Goal: Task Accomplishment & Management: Complete application form

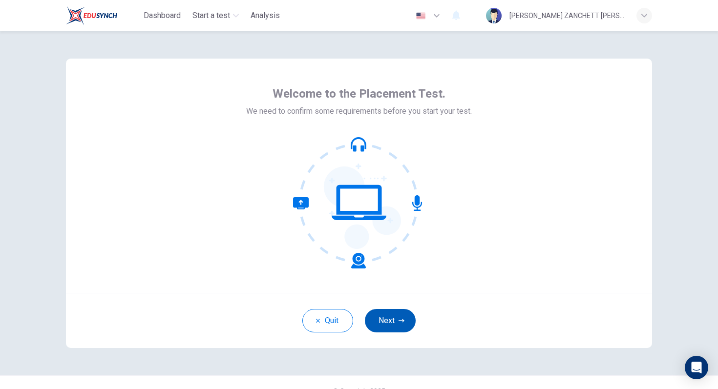
click at [393, 316] on button "Next" at bounding box center [390, 320] width 51 height 23
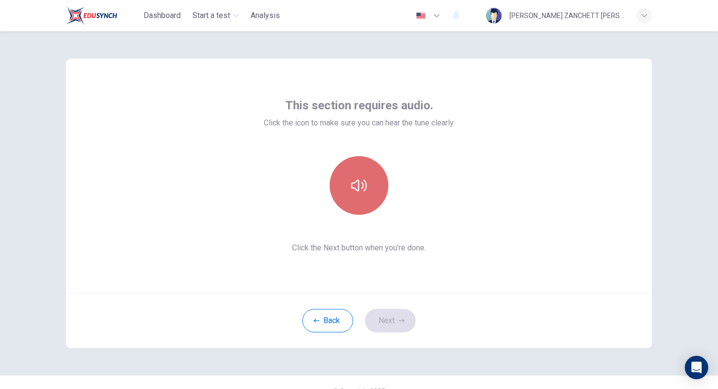
click at [360, 196] on button "button" at bounding box center [359, 185] width 59 height 59
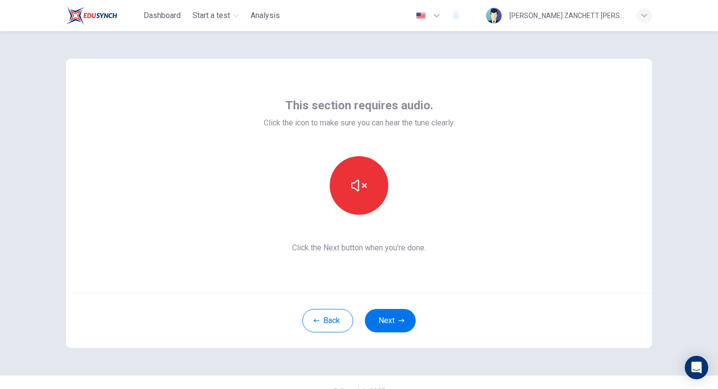
click at [361, 215] on div "This section requires audio. Click the icon to make sure you can hear the tune …" at bounding box center [359, 176] width 191 height 156
click at [359, 204] on button "button" at bounding box center [359, 185] width 59 height 59
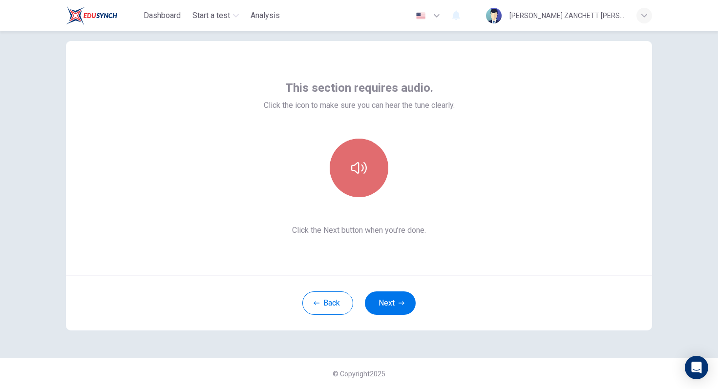
click at [356, 171] on icon "button" at bounding box center [359, 168] width 16 height 16
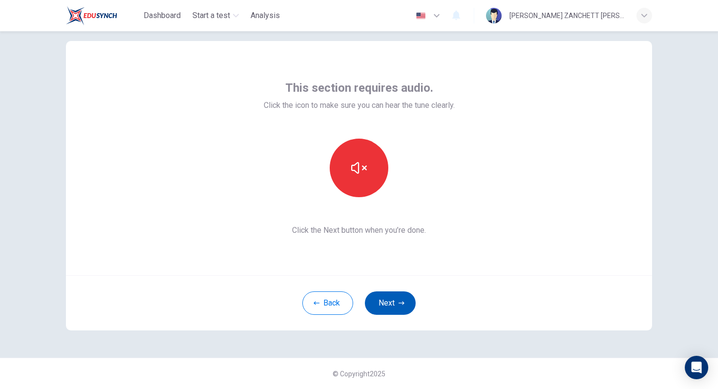
click at [393, 302] on button "Next" at bounding box center [390, 303] width 51 height 23
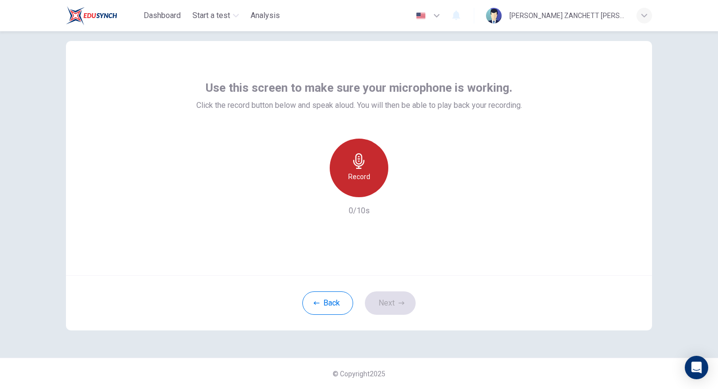
click at [365, 179] on h6 "Record" at bounding box center [359, 177] width 22 height 12
click at [365, 179] on h6 "Stop" at bounding box center [359, 177] width 15 height 12
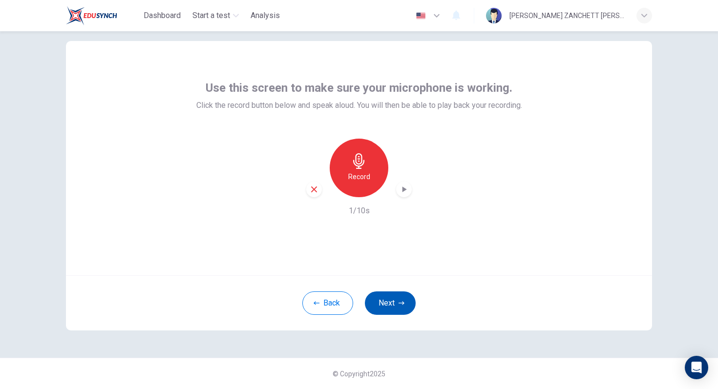
click at [390, 304] on button "Next" at bounding box center [390, 303] width 51 height 23
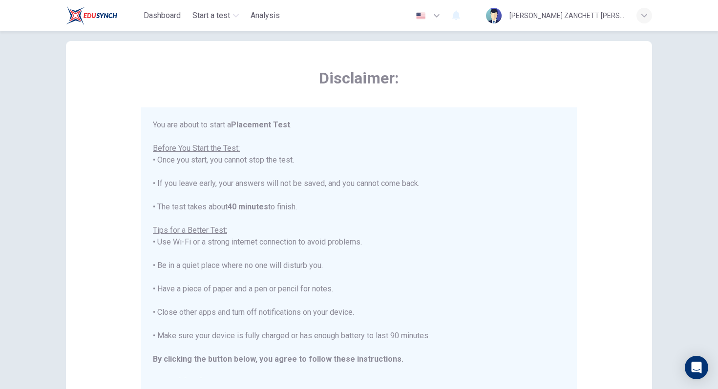
scroll to position [11, 0]
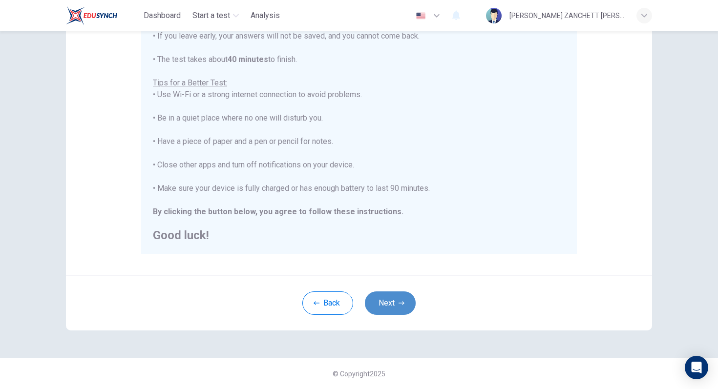
click at [395, 304] on button "Next" at bounding box center [390, 303] width 51 height 23
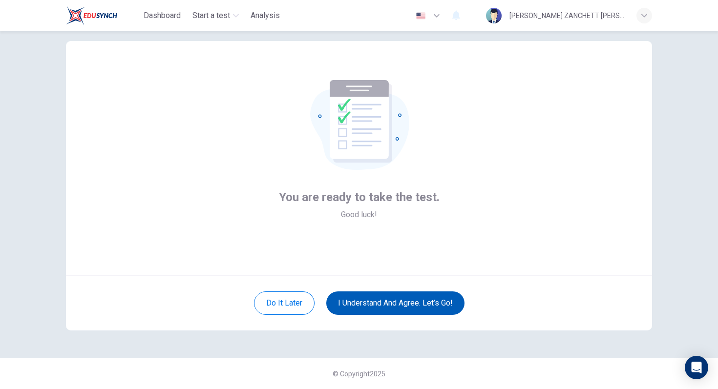
click at [413, 305] on button "I understand and agree. Let’s go!" at bounding box center [395, 303] width 138 height 23
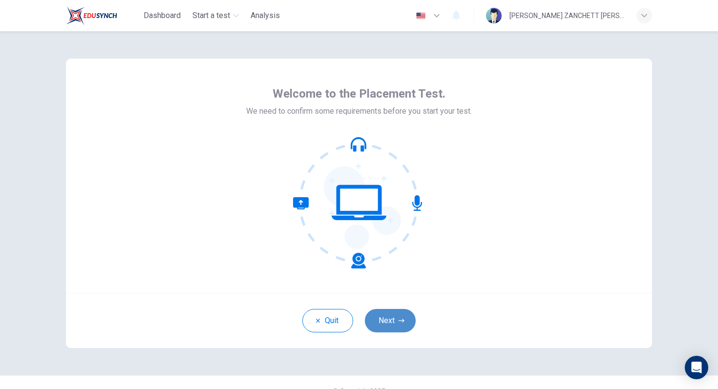
click at [411, 316] on button "Next" at bounding box center [390, 320] width 51 height 23
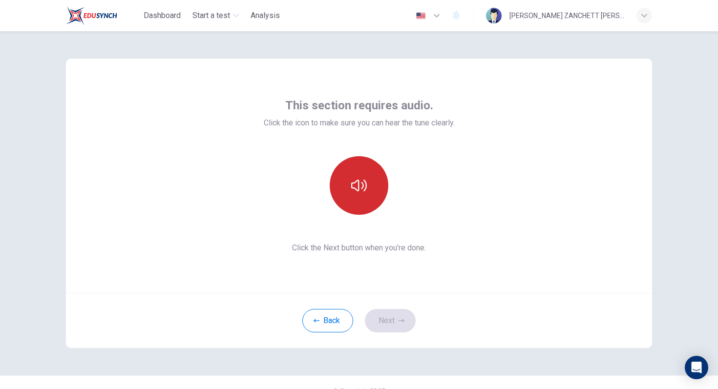
click at [358, 205] on button "button" at bounding box center [359, 185] width 59 height 59
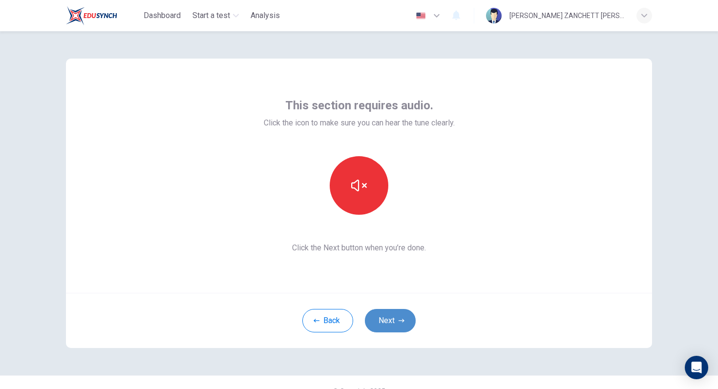
click at [395, 319] on button "Next" at bounding box center [390, 320] width 51 height 23
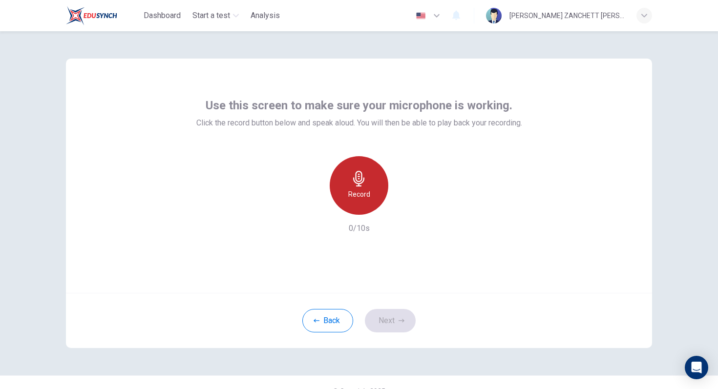
click at [360, 204] on div "Record" at bounding box center [359, 185] width 59 height 59
click at [362, 199] on h6 "Stop" at bounding box center [359, 194] width 15 height 12
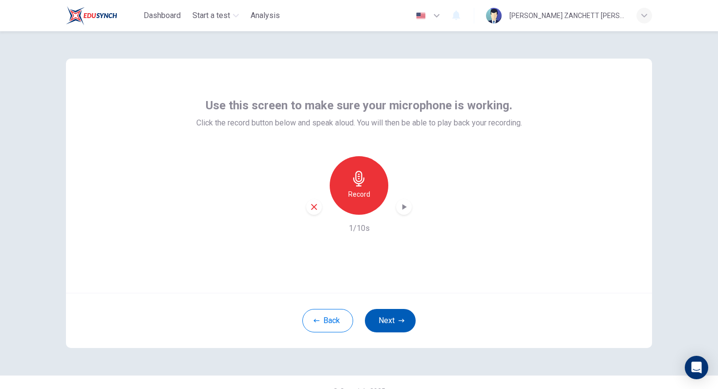
click at [396, 318] on button "Next" at bounding box center [390, 320] width 51 height 23
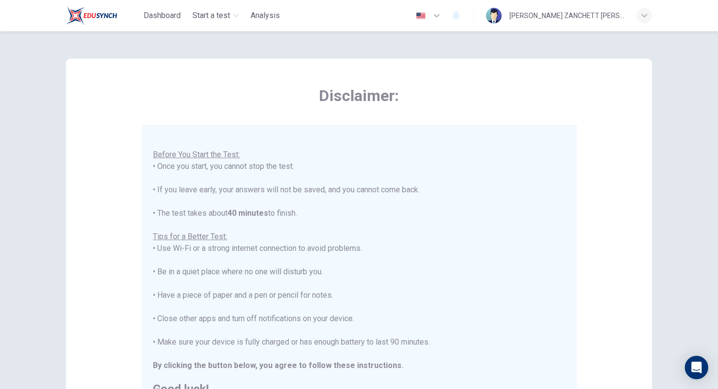
scroll to position [154, 0]
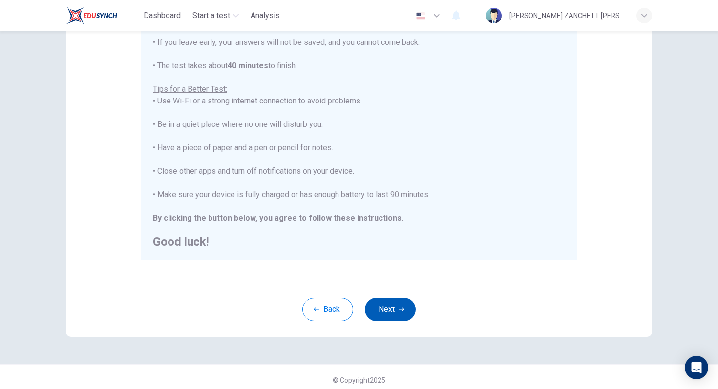
click at [396, 311] on button "Next" at bounding box center [390, 309] width 51 height 23
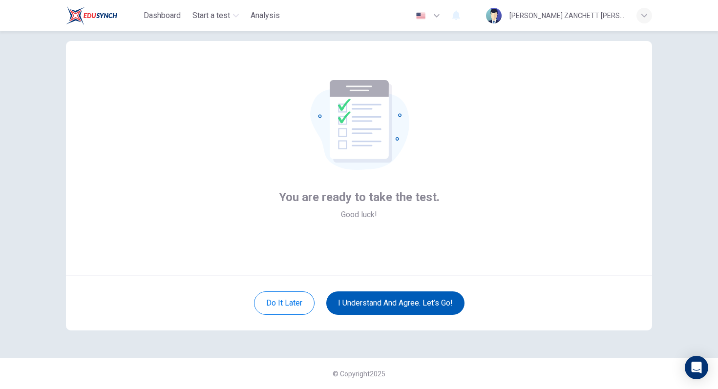
click at [381, 306] on button "I understand and agree. Let’s go!" at bounding box center [395, 303] width 138 height 23
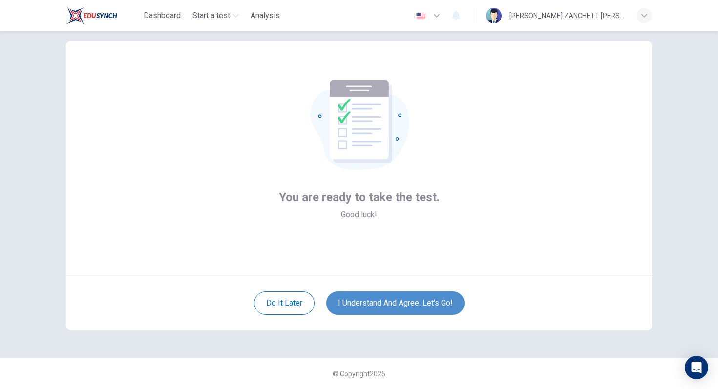
click at [381, 306] on button "I understand and agree. Let’s go!" at bounding box center [395, 303] width 138 height 23
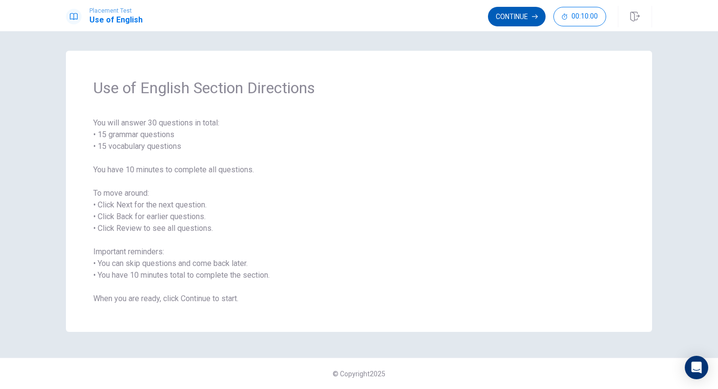
click at [524, 21] on button "Continue" at bounding box center [517, 17] width 58 height 20
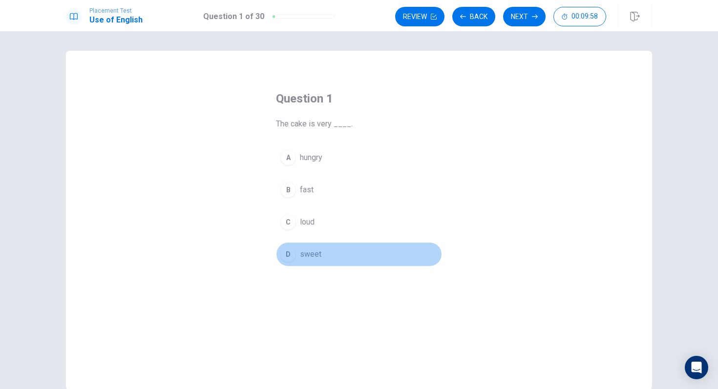
click at [292, 259] on div "D" at bounding box center [288, 255] width 16 height 16
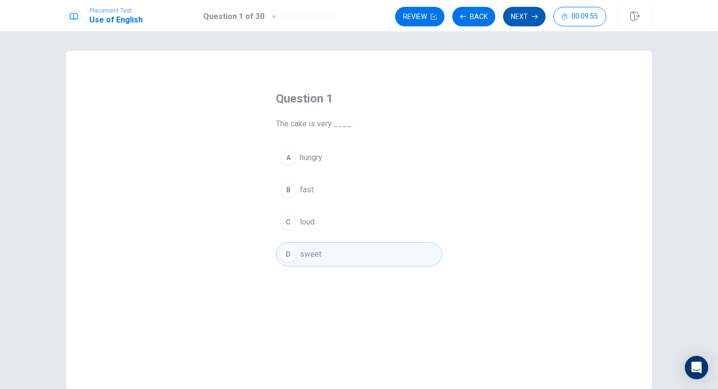
click at [515, 21] on button "Next" at bounding box center [524, 17] width 42 height 20
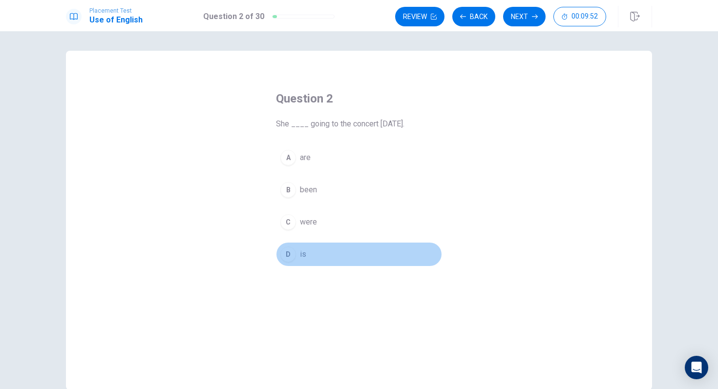
click at [291, 255] on div "D" at bounding box center [288, 255] width 16 height 16
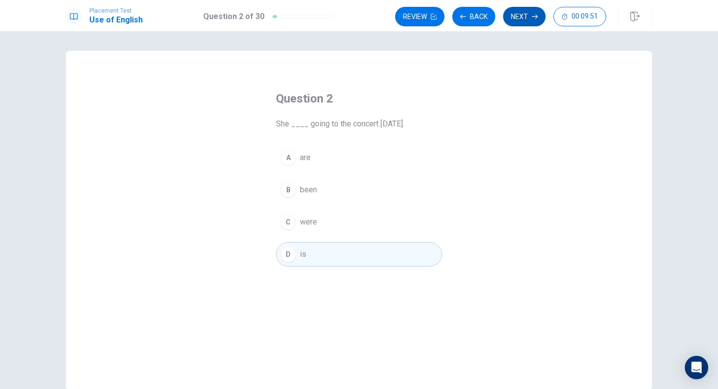
click at [530, 14] on button "Next" at bounding box center [524, 17] width 42 height 20
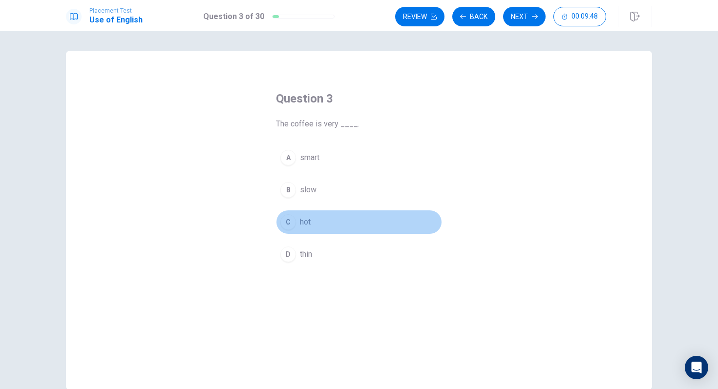
click at [285, 215] on div "C" at bounding box center [288, 222] width 16 height 16
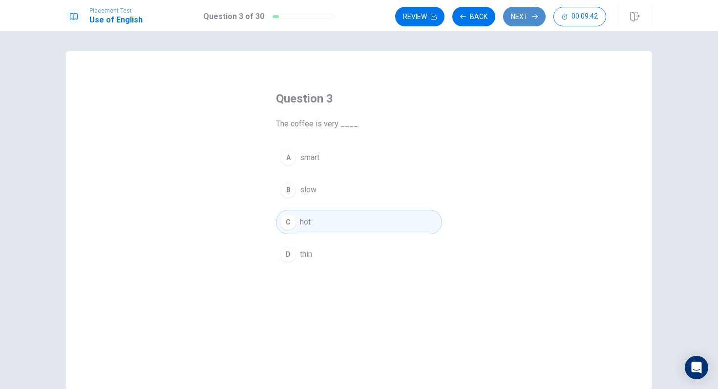
click at [534, 18] on icon "button" at bounding box center [535, 17] width 6 height 6
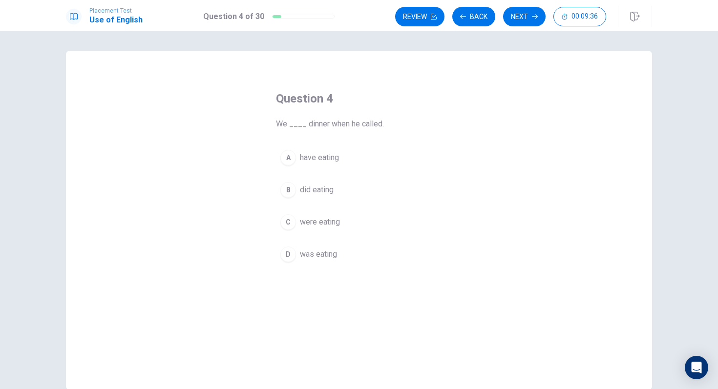
click at [287, 222] on div "C" at bounding box center [288, 222] width 16 height 16
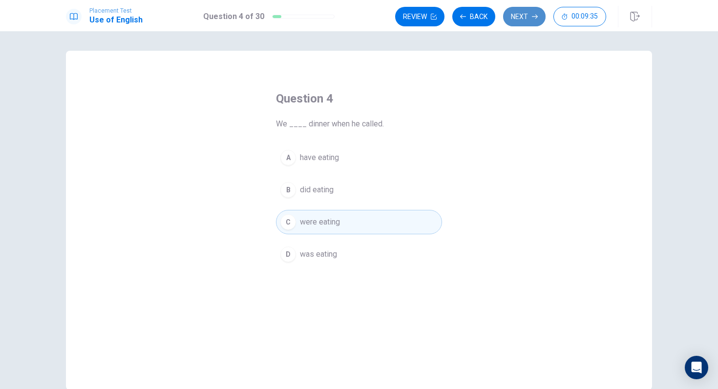
click at [521, 15] on button "Next" at bounding box center [524, 17] width 42 height 20
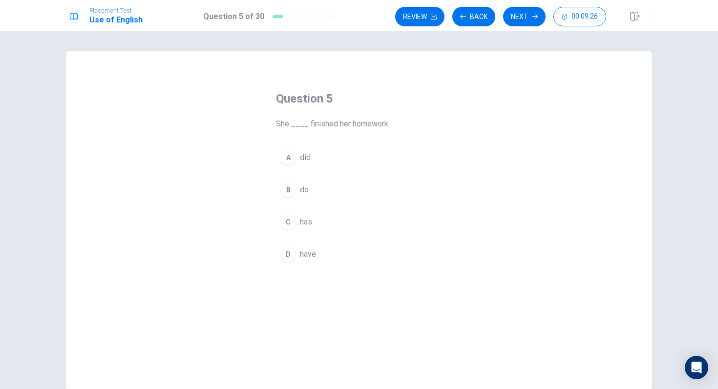
click at [292, 223] on div "C" at bounding box center [288, 222] width 16 height 16
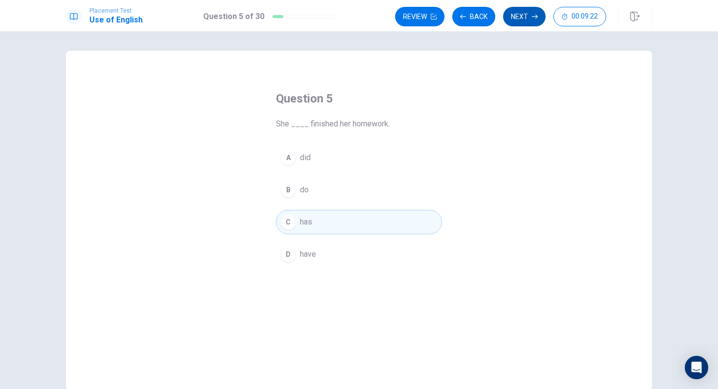
click at [523, 16] on button "Next" at bounding box center [524, 17] width 42 height 20
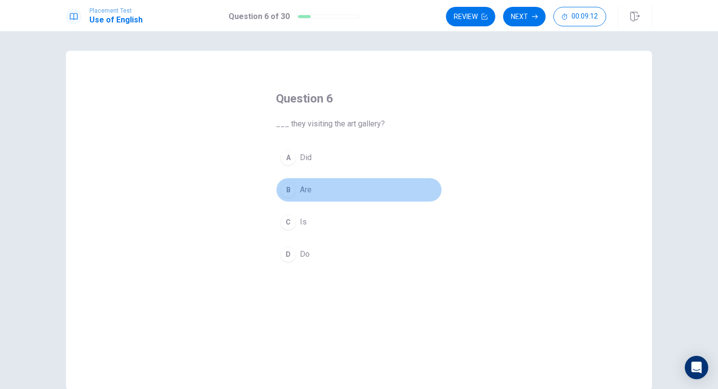
click at [288, 192] on div "B" at bounding box center [288, 190] width 16 height 16
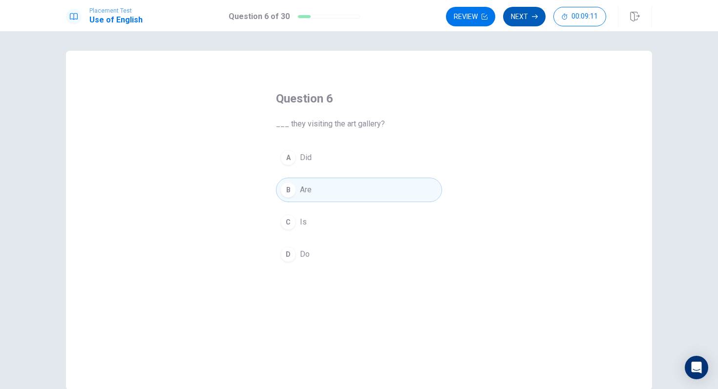
click at [521, 21] on button "Next" at bounding box center [524, 17] width 42 height 20
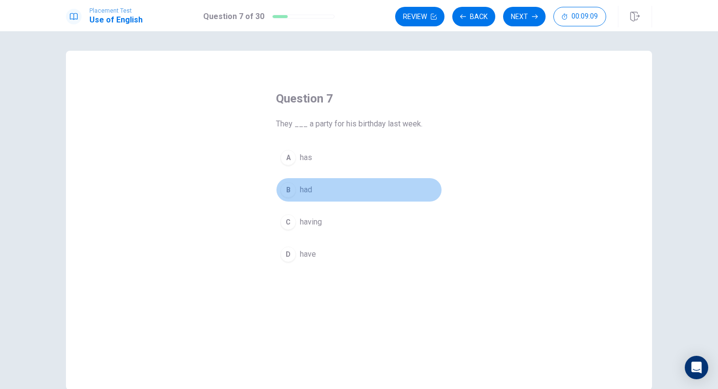
click at [287, 187] on div "B" at bounding box center [288, 190] width 16 height 16
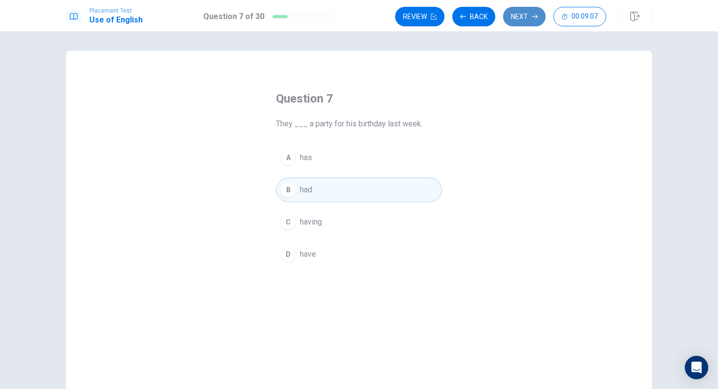
click at [518, 18] on button "Next" at bounding box center [524, 17] width 42 height 20
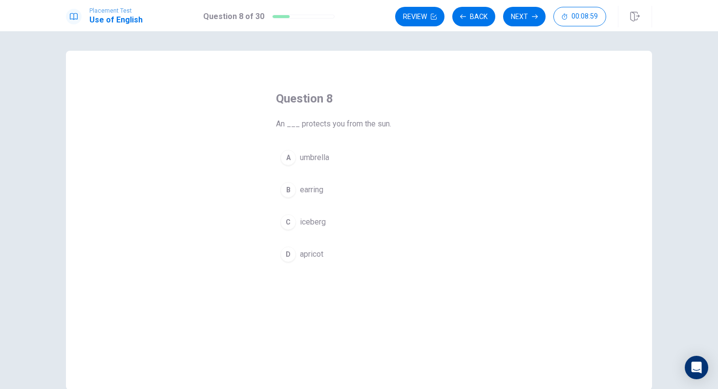
click at [292, 162] on div "A" at bounding box center [288, 158] width 16 height 16
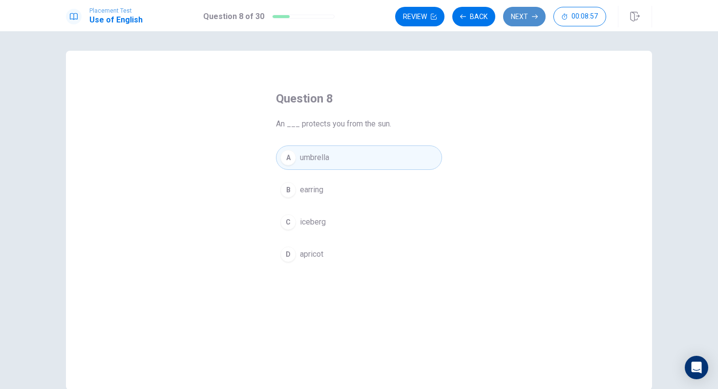
click at [525, 21] on button "Next" at bounding box center [524, 17] width 42 height 20
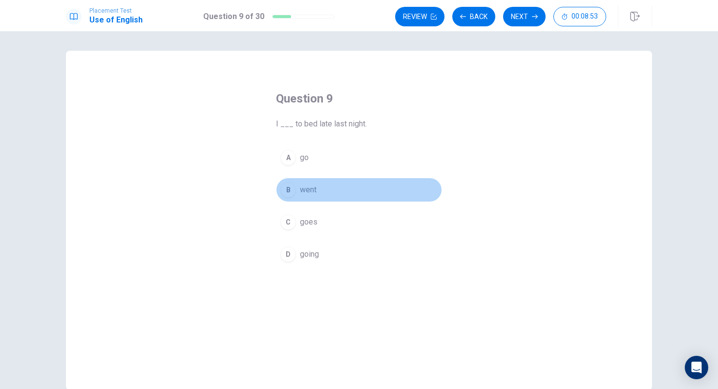
click at [290, 192] on div "B" at bounding box center [288, 190] width 16 height 16
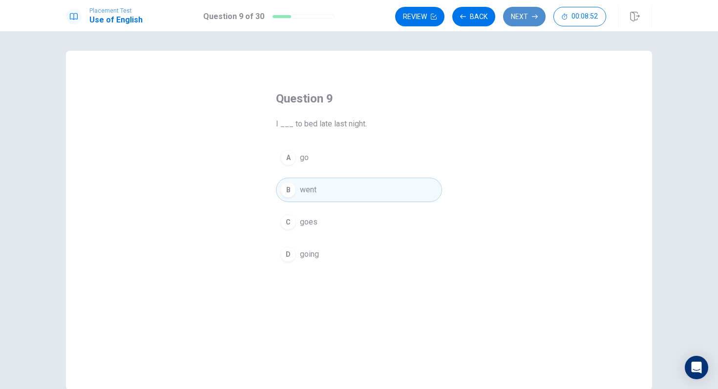
click at [517, 20] on button "Next" at bounding box center [524, 17] width 42 height 20
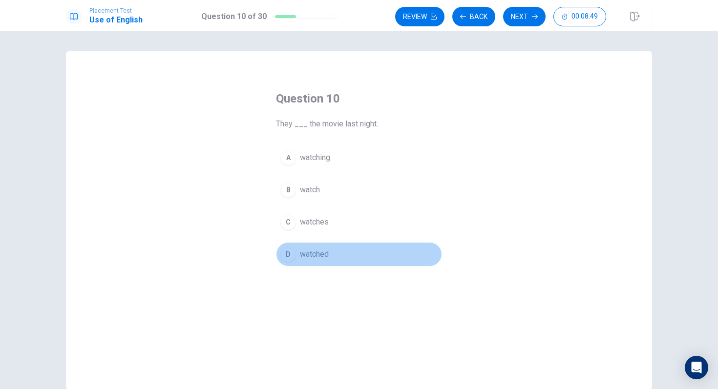
click at [289, 250] on div "D" at bounding box center [288, 255] width 16 height 16
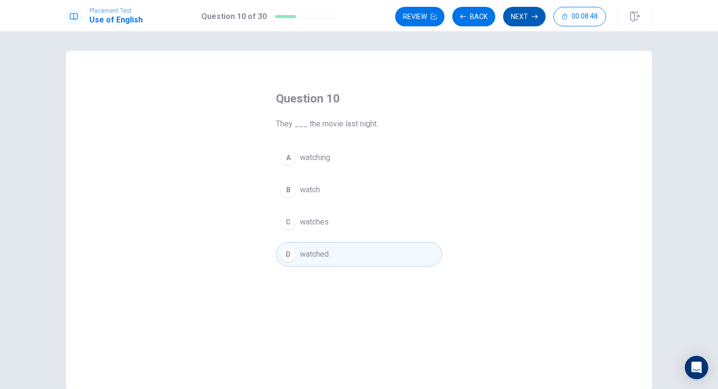
click at [514, 16] on button "Next" at bounding box center [524, 17] width 42 height 20
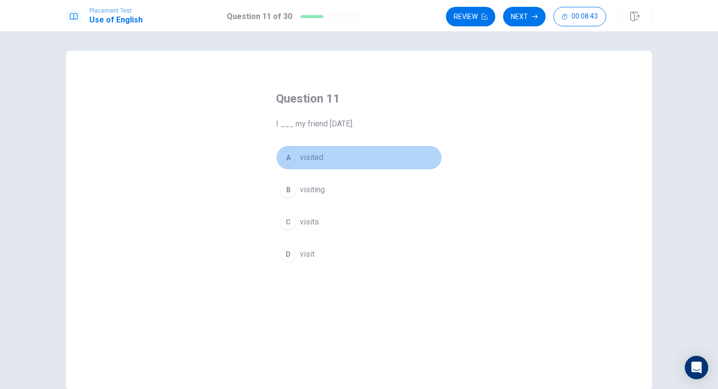
click at [290, 166] on button "A visited" at bounding box center [359, 158] width 166 height 24
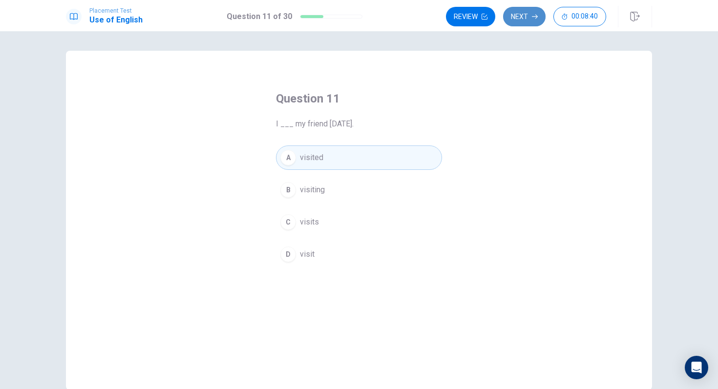
click at [529, 18] on button "Next" at bounding box center [524, 17] width 42 height 20
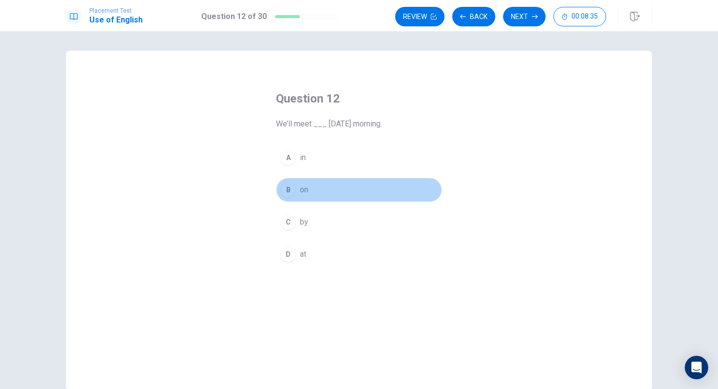
click at [291, 190] on div "B" at bounding box center [288, 190] width 16 height 16
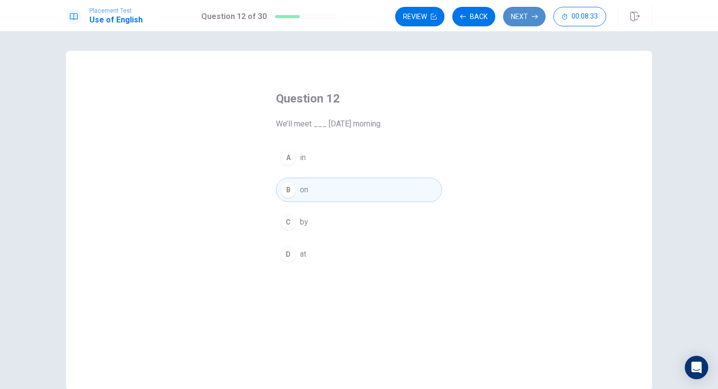
click at [521, 21] on button "Next" at bounding box center [524, 17] width 42 height 20
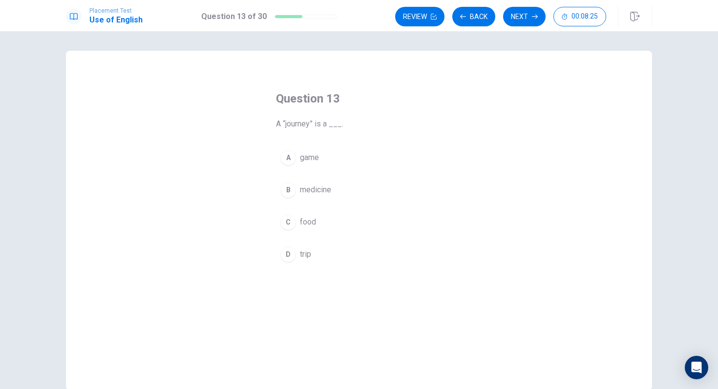
click at [292, 250] on div "D" at bounding box center [288, 255] width 16 height 16
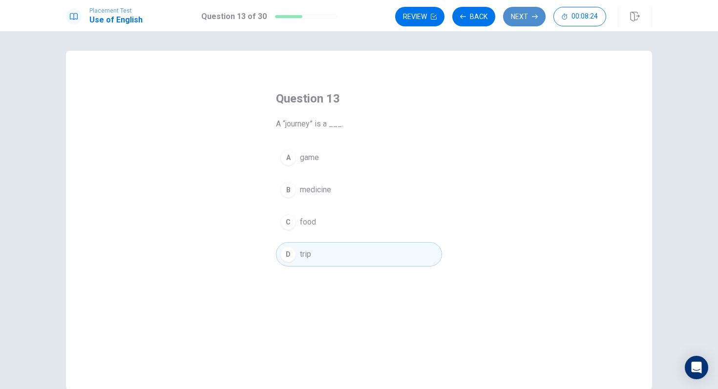
click at [526, 14] on button "Next" at bounding box center [524, 17] width 42 height 20
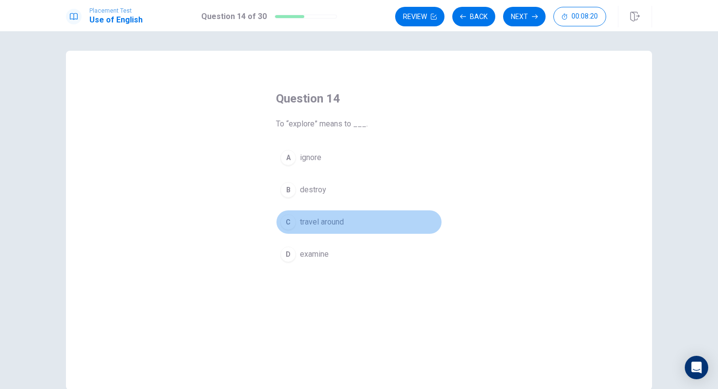
click at [286, 223] on div "C" at bounding box center [288, 222] width 16 height 16
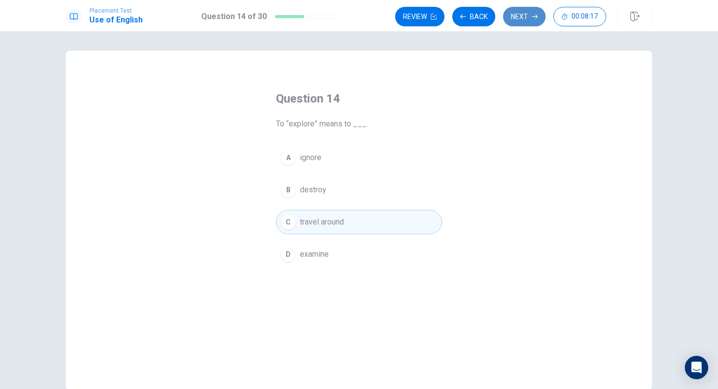
click at [526, 10] on button "Next" at bounding box center [524, 17] width 42 height 20
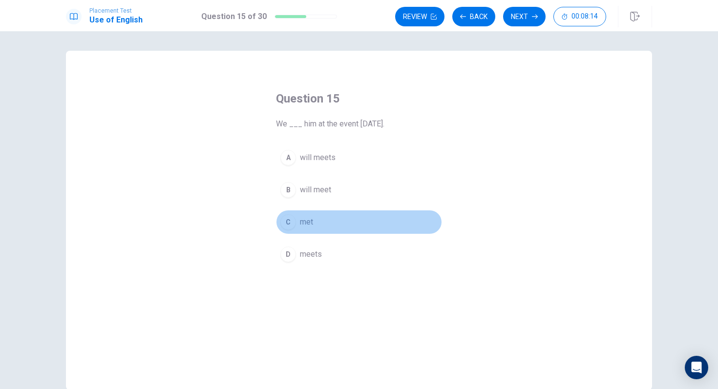
click at [288, 226] on div "C" at bounding box center [288, 222] width 16 height 16
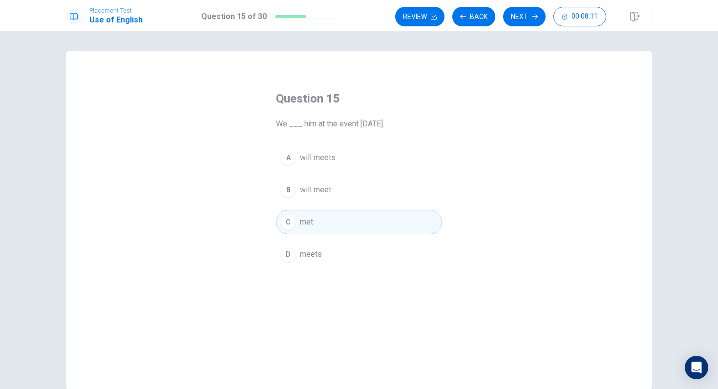
click at [290, 202] on div "A will meets B will meet C met D meets" at bounding box center [359, 206] width 166 height 121
click at [295, 183] on button "B will meet" at bounding box center [359, 190] width 166 height 24
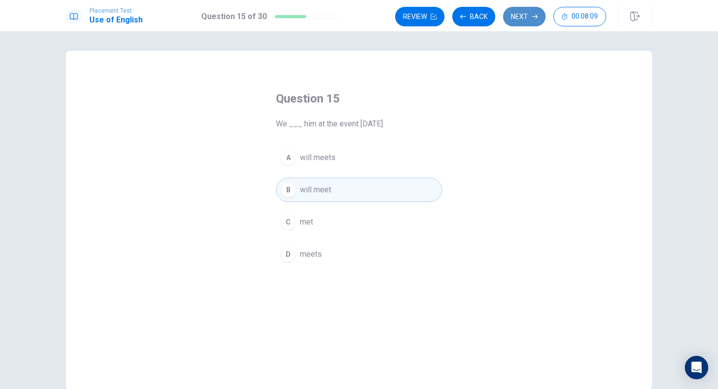
click at [518, 25] on button "Next" at bounding box center [524, 17] width 42 height 20
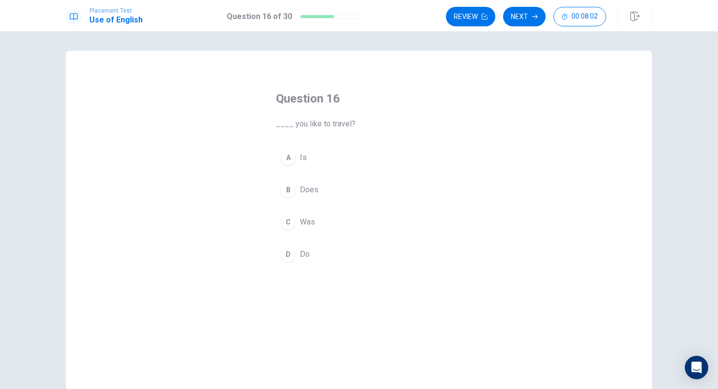
click at [291, 255] on div "D" at bounding box center [288, 255] width 16 height 16
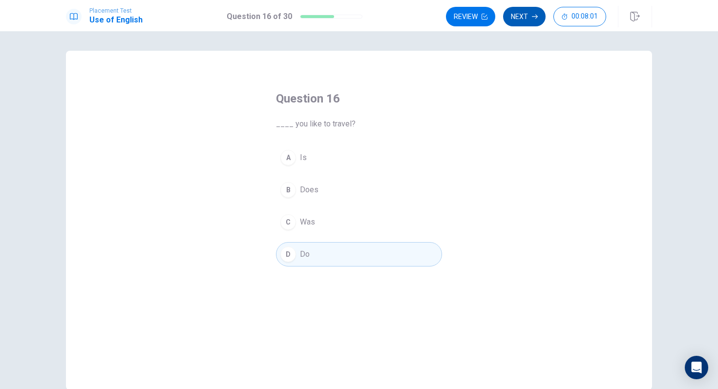
click at [525, 20] on button "Next" at bounding box center [524, 17] width 42 height 20
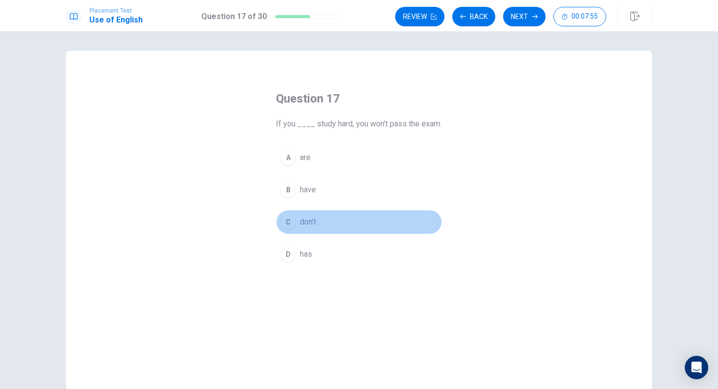
click at [287, 218] on div "C" at bounding box center [288, 222] width 16 height 16
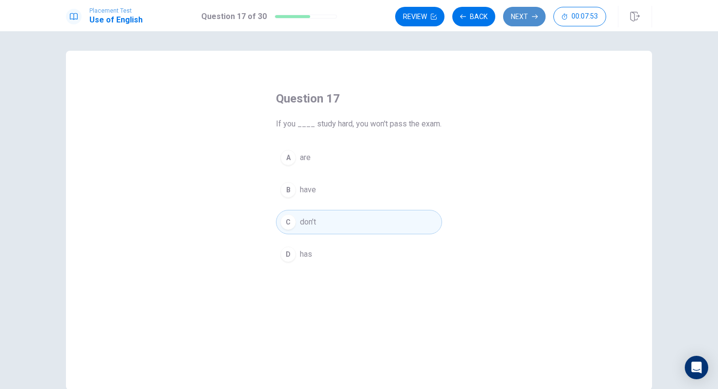
click at [518, 11] on button "Next" at bounding box center [524, 17] width 42 height 20
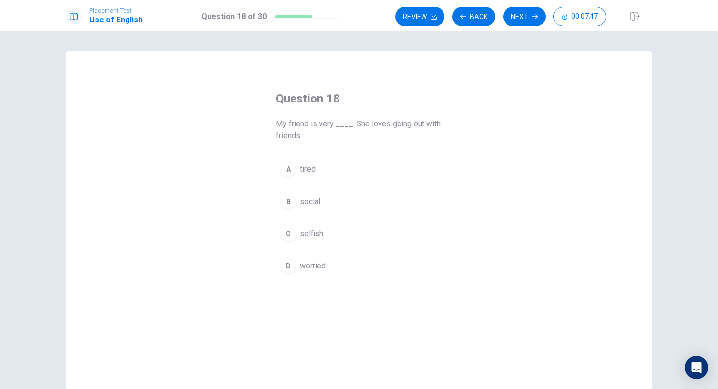
click at [290, 208] on div "B" at bounding box center [288, 202] width 16 height 16
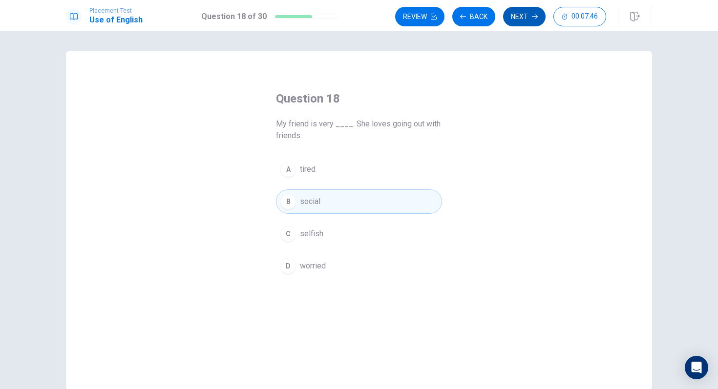
click at [521, 20] on button "Next" at bounding box center [524, 17] width 42 height 20
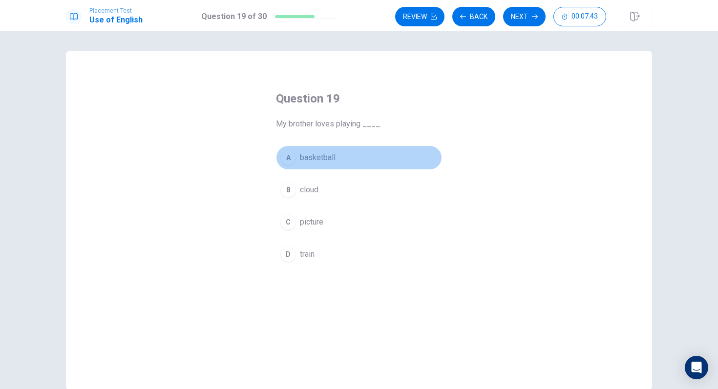
click at [294, 156] on div "A" at bounding box center [288, 158] width 16 height 16
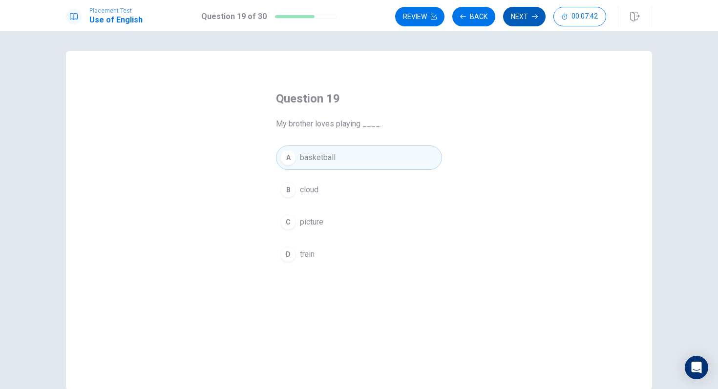
click at [538, 18] on button "Next" at bounding box center [524, 17] width 42 height 20
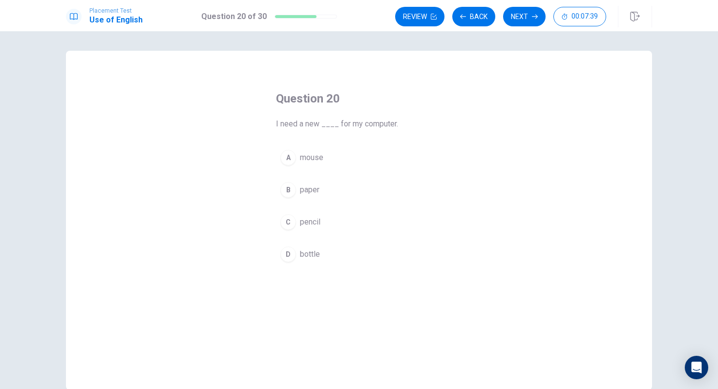
click at [291, 162] on div "A" at bounding box center [288, 158] width 16 height 16
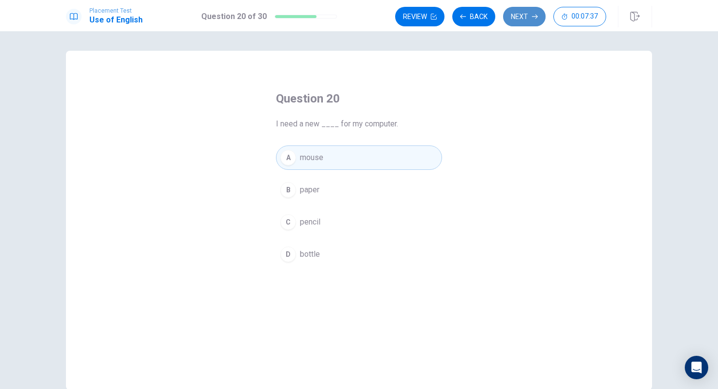
click at [524, 21] on button "Next" at bounding box center [524, 17] width 42 height 20
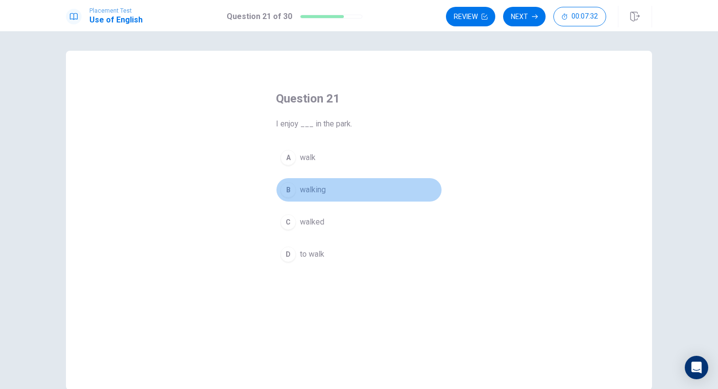
click at [286, 179] on button "B walking" at bounding box center [359, 190] width 166 height 24
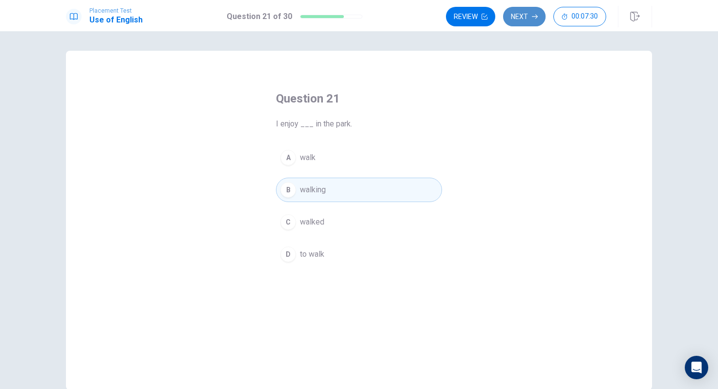
click at [521, 16] on button "Next" at bounding box center [524, 17] width 42 height 20
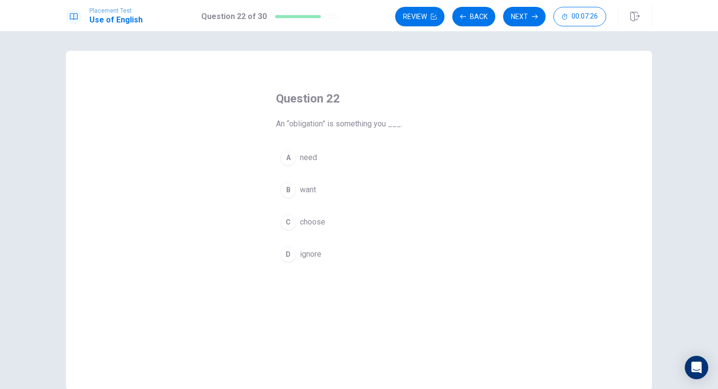
click at [290, 153] on div "A" at bounding box center [288, 158] width 16 height 16
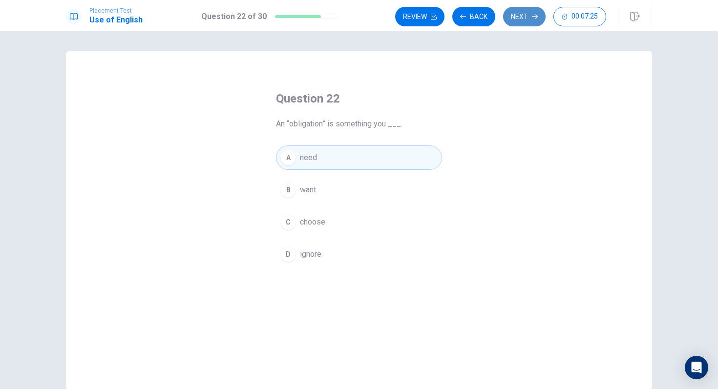
click at [521, 23] on button "Next" at bounding box center [524, 17] width 42 height 20
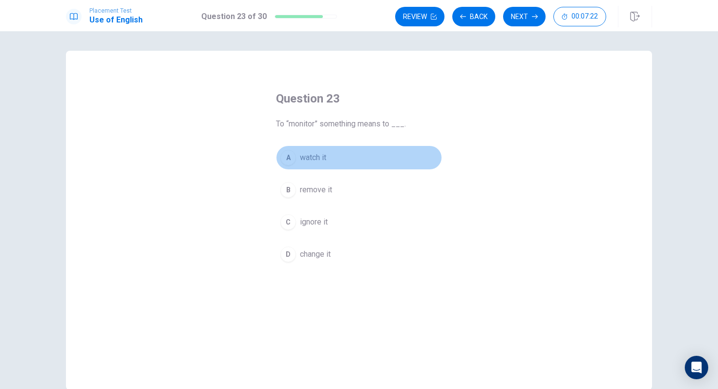
click at [290, 161] on div "A" at bounding box center [288, 158] width 16 height 16
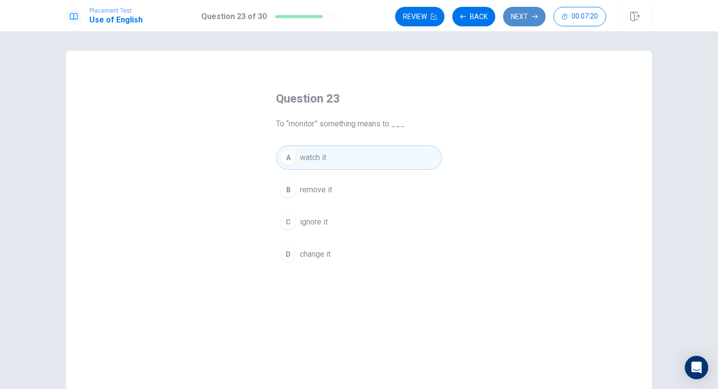
click at [515, 23] on button "Next" at bounding box center [524, 17] width 42 height 20
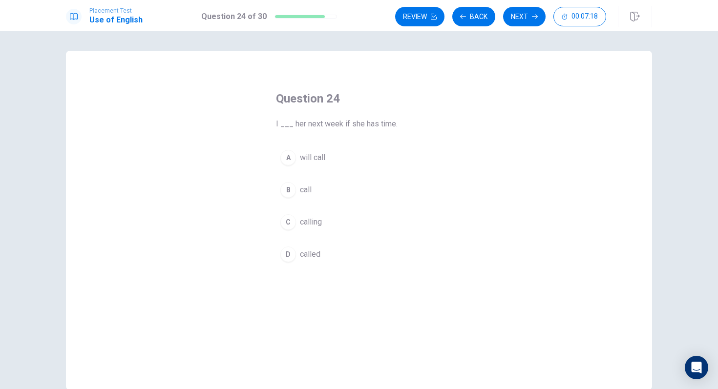
click at [288, 160] on div "A" at bounding box center [288, 158] width 16 height 16
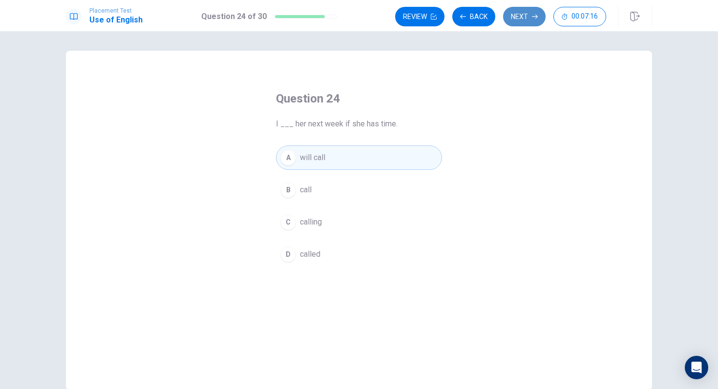
click at [524, 19] on button "Next" at bounding box center [524, 17] width 42 height 20
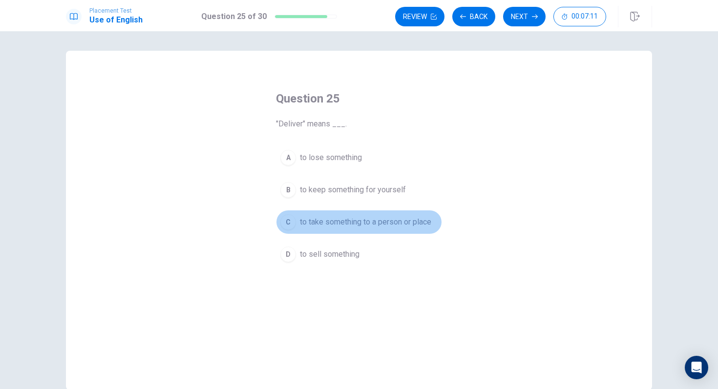
click at [290, 226] on div "C" at bounding box center [288, 222] width 16 height 16
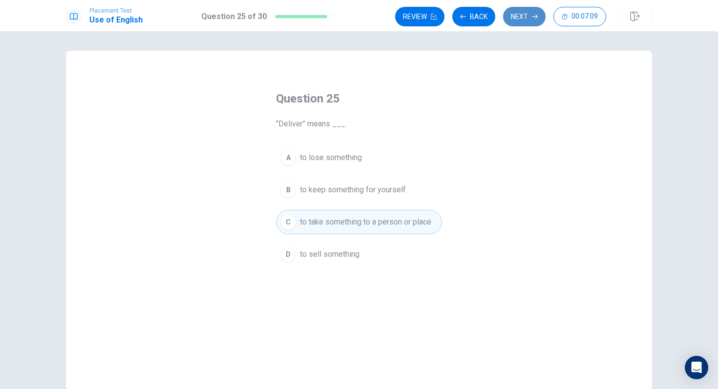
click at [526, 13] on button "Next" at bounding box center [524, 17] width 42 height 20
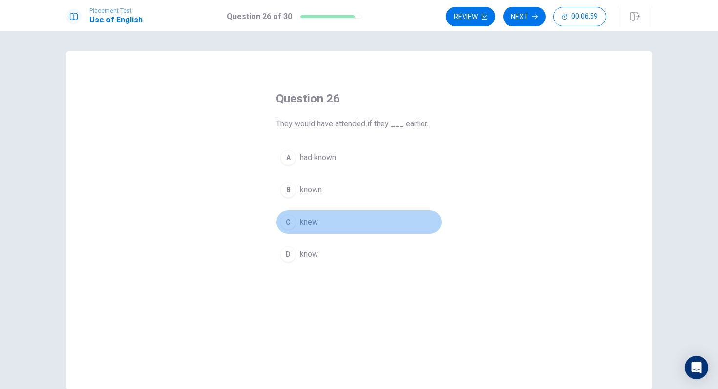
click at [290, 220] on div "C" at bounding box center [288, 222] width 16 height 16
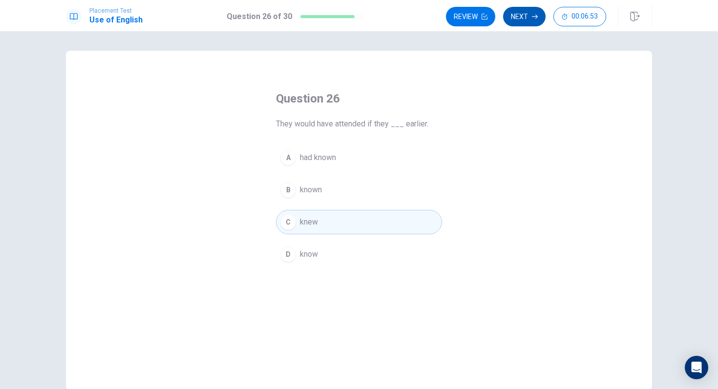
click at [523, 21] on button "Next" at bounding box center [524, 17] width 42 height 20
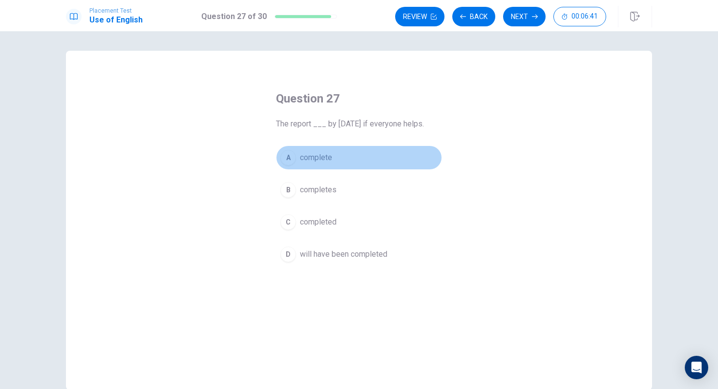
click at [313, 160] on span "complete" at bounding box center [316, 158] width 32 height 12
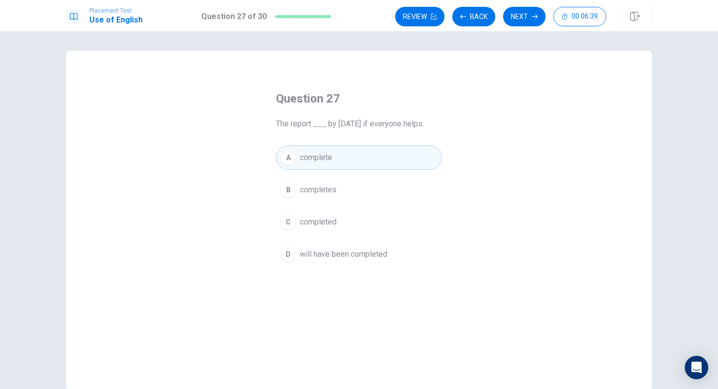
click at [338, 182] on button "B completes" at bounding box center [359, 190] width 166 height 24
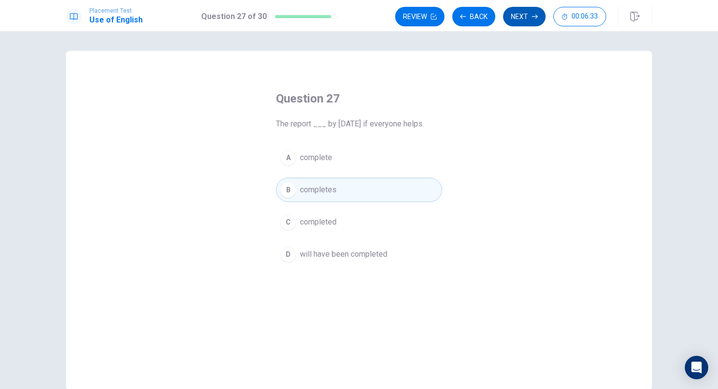
click at [533, 18] on icon "button" at bounding box center [535, 17] width 6 height 6
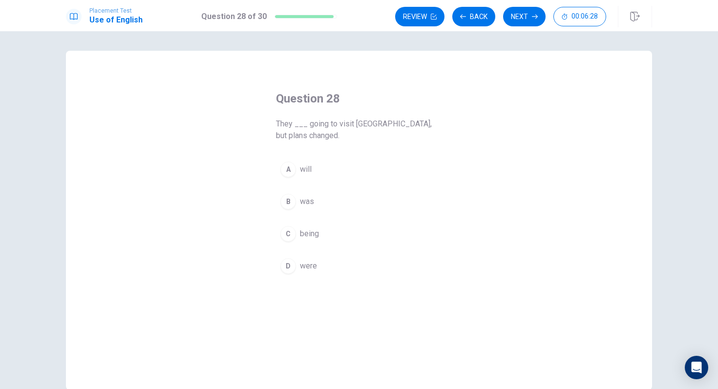
click at [289, 258] on div "D" at bounding box center [288, 266] width 16 height 16
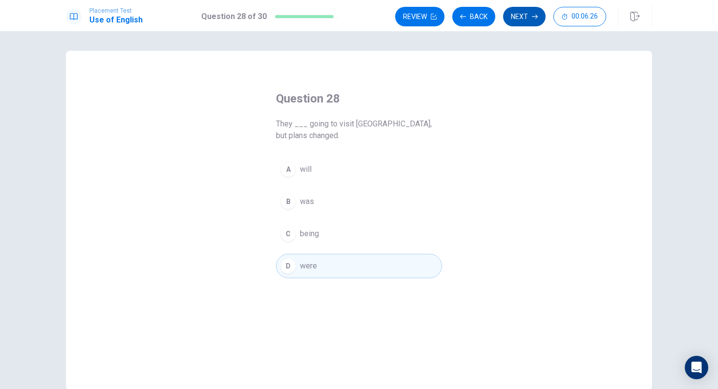
click at [523, 18] on button "Next" at bounding box center [524, 17] width 42 height 20
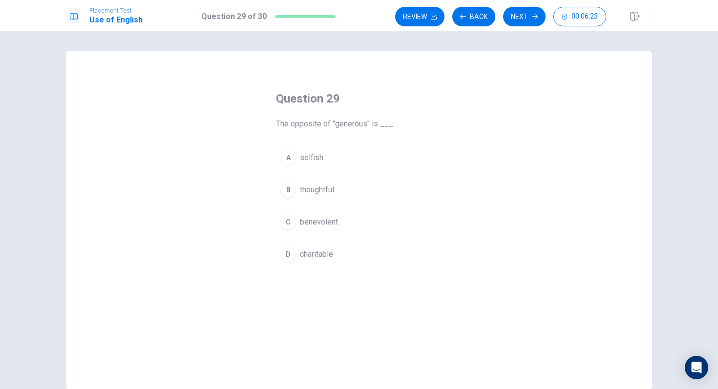
click at [285, 162] on div "A" at bounding box center [288, 158] width 16 height 16
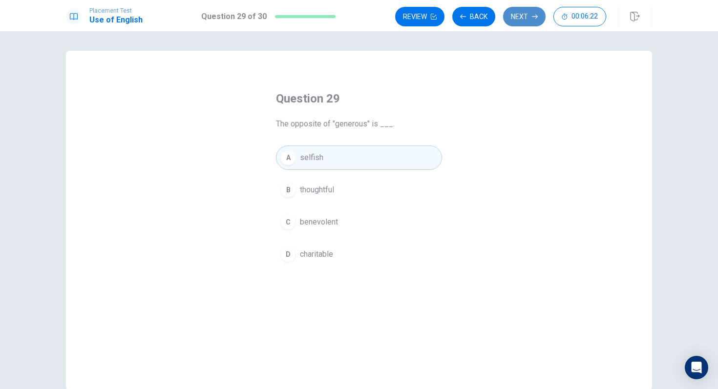
click at [527, 23] on button "Next" at bounding box center [524, 17] width 42 height 20
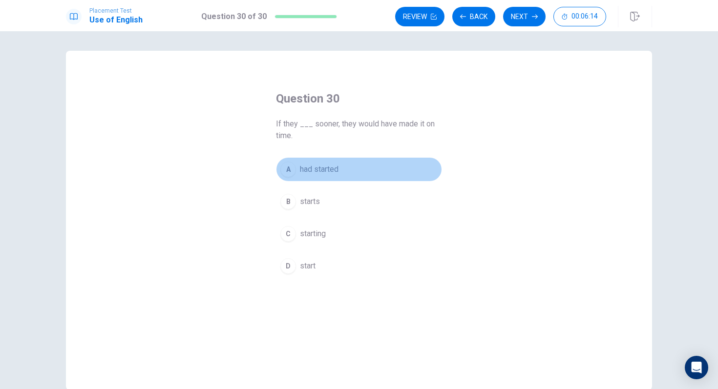
click at [285, 164] on div "A" at bounding box center [288, 170] width 16 height 16
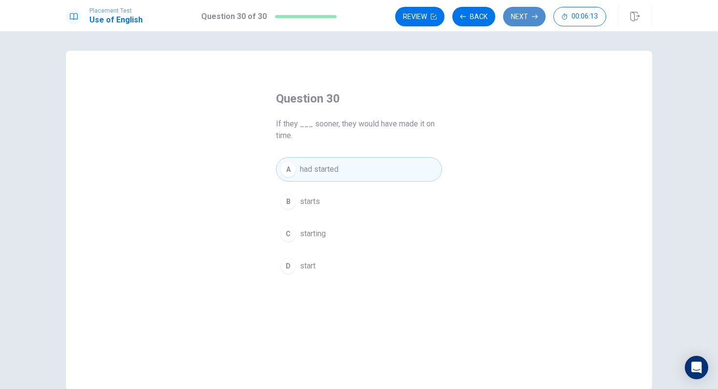
click at [529, 12] on button "Next" at bounding box center [524, 17] width 42 height 20
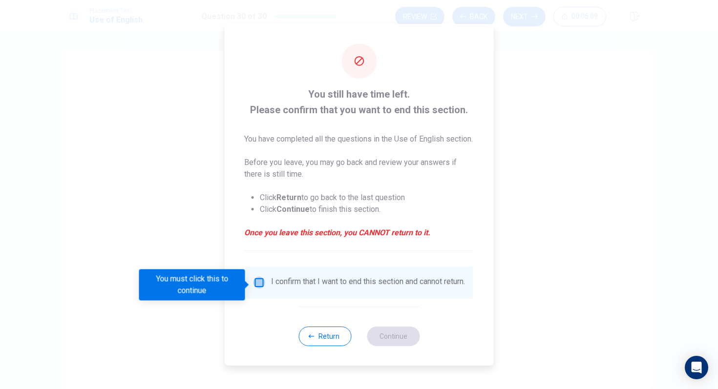
click at [262, 285] on input "You must click this to continue" at bounding box center [259, 283] width 12 height 12
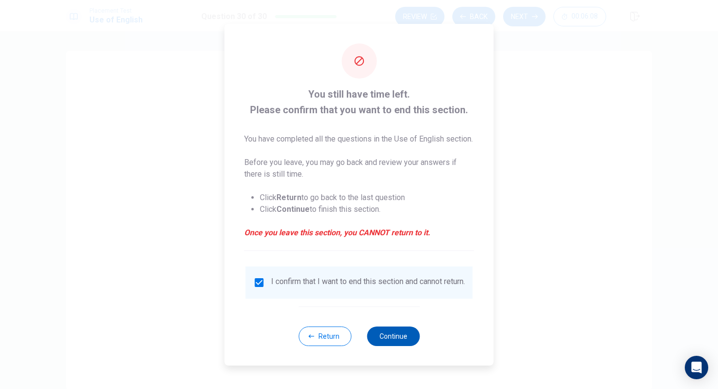
click at [400, 346] on button "Continue" at bounding box center [393, 337] width 53 height 20
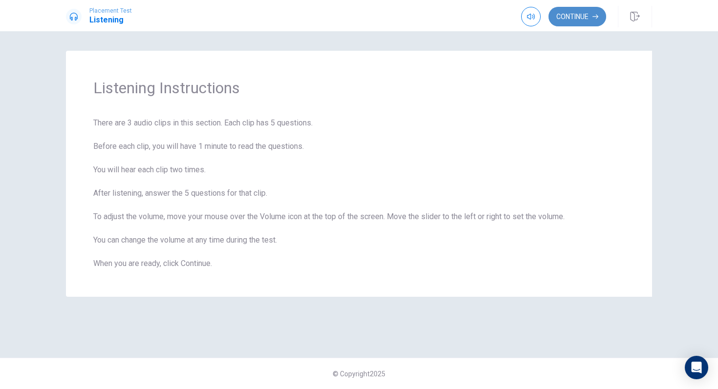
click at [571, 21] on button "Continue" at bounding box center [577, 17] width 58 height 20
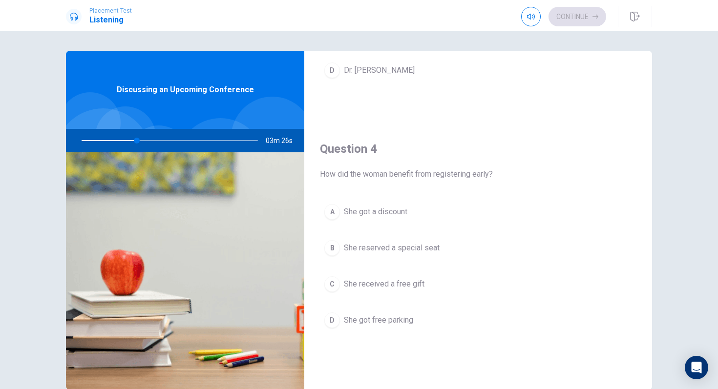
scroll to position [682, 0]
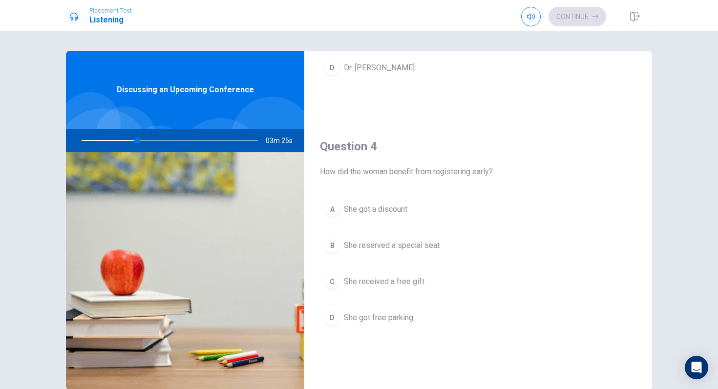
click at [339, 211] on div "A" at bounding box center [332, 210] width 16 height 16
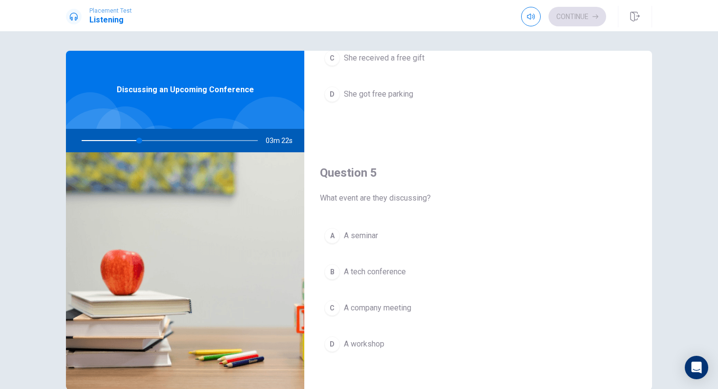
scroll to position [911, 0]
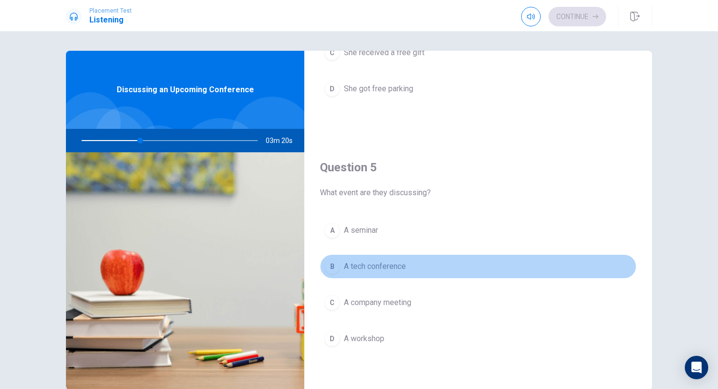
click at [334, 273] on div "B" at bounding box center [332, 267] width 16 height 16
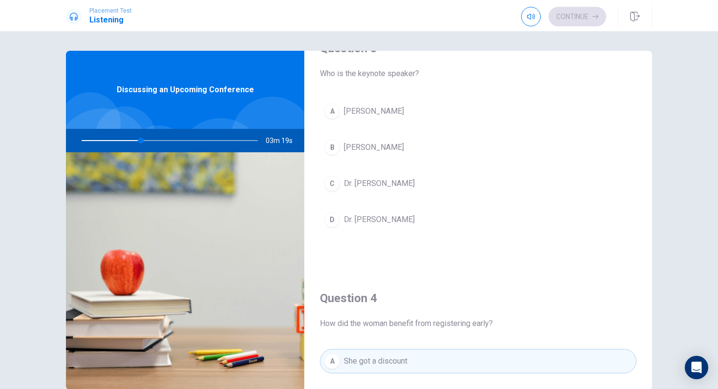
scroll to position [527, 0]
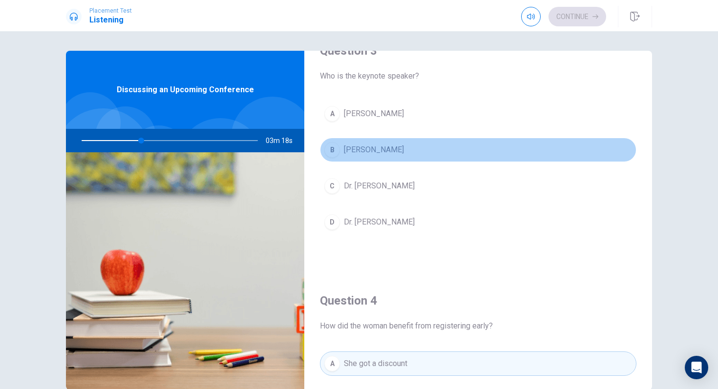
click at [331, 152] on div "B" at bounding box center [332, 150] width 16 height 16
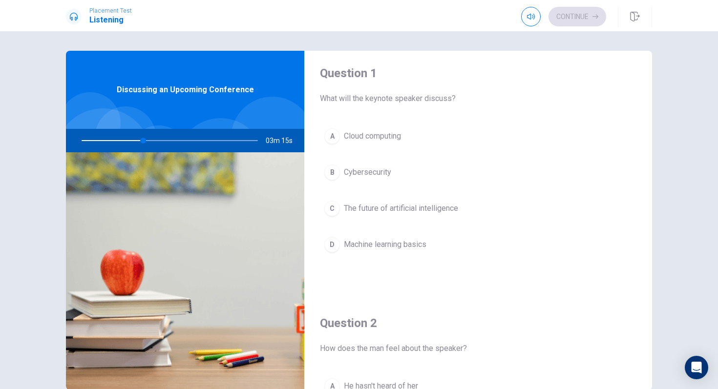
scroll to position [0, 0]
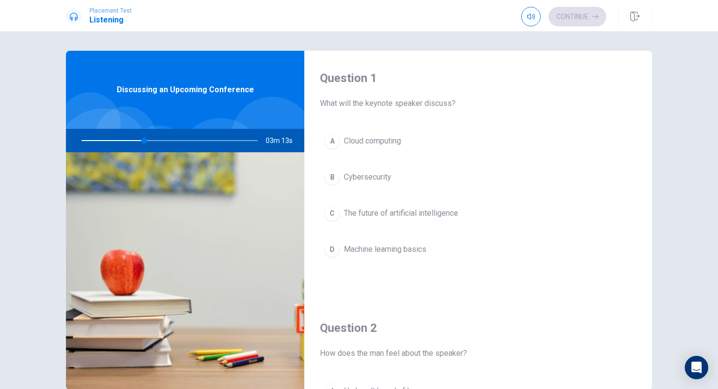
click at [350, 215] on span "The future of artificial intelligence" at bounding box center [401, 214] width 114 height 12
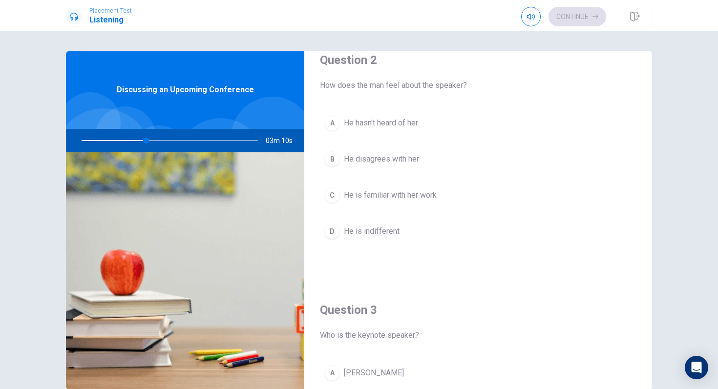
scroll to position [265, 0]
click at [420, 204] on span "He is familiar with her work" at bounding box center [390, 198] width 93 height 12
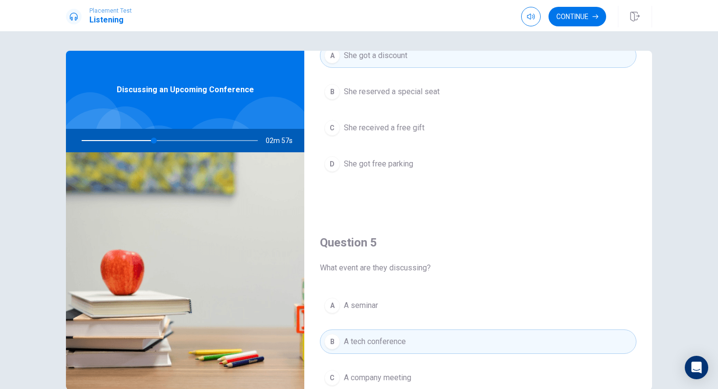
scroll to position [836, 0]
click at [574, 17] on button "Continue" at bounding box center [577, 17] width 58 height 20
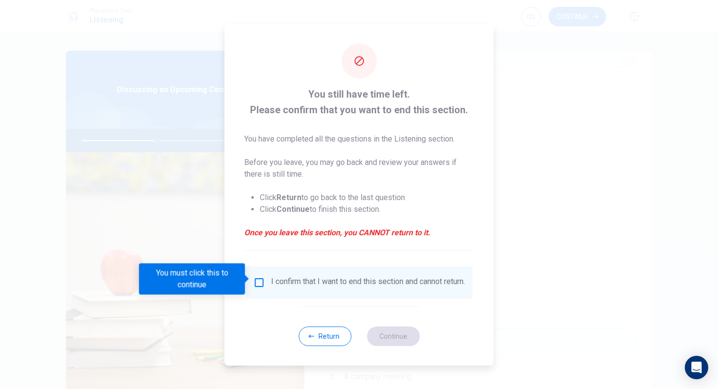
click at [258, 283] on input "You must click this to continue" at bounding box center [259, 283] width 12 height 12
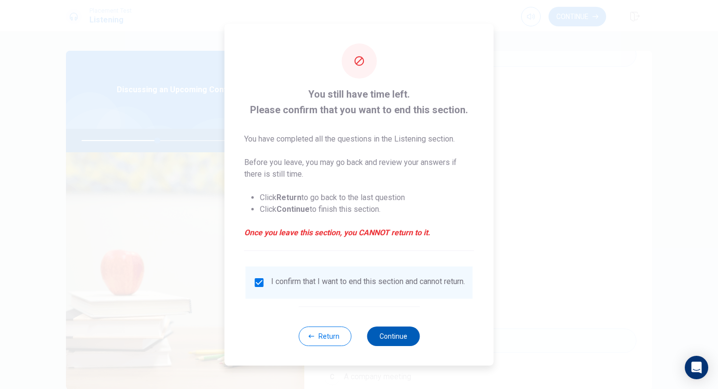
click at [389, 345] on button "Continue" at bounding box center [393, 337] width 53 height 20
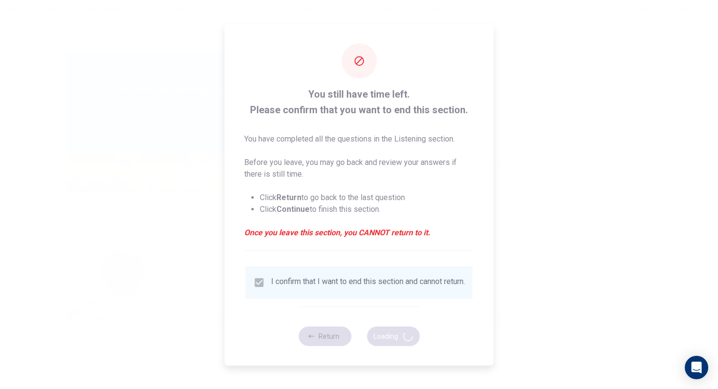
type input "44"
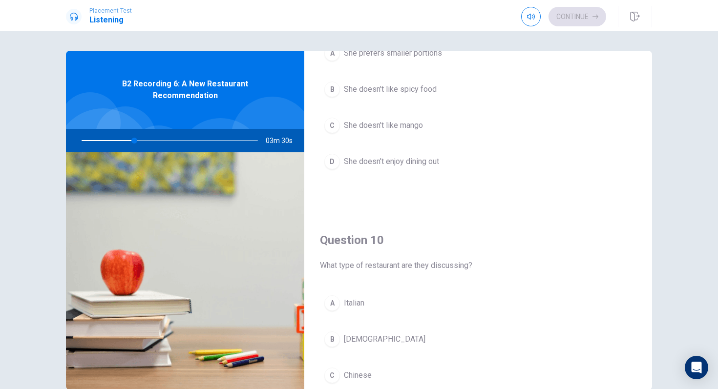
scroll to position [911, 0]
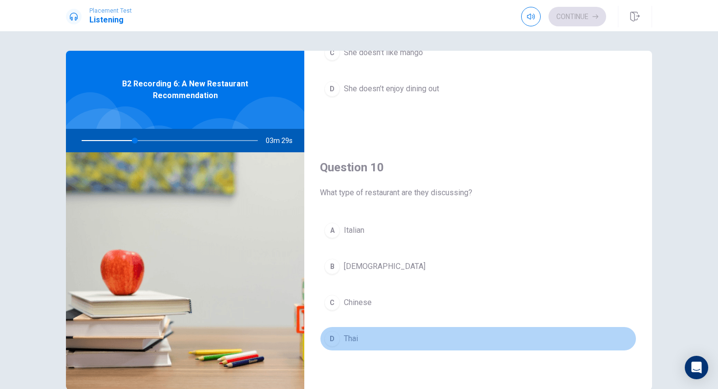
click at [340, 338] on button "D Thai" at bounding box center [478, 339] width 316 height 24
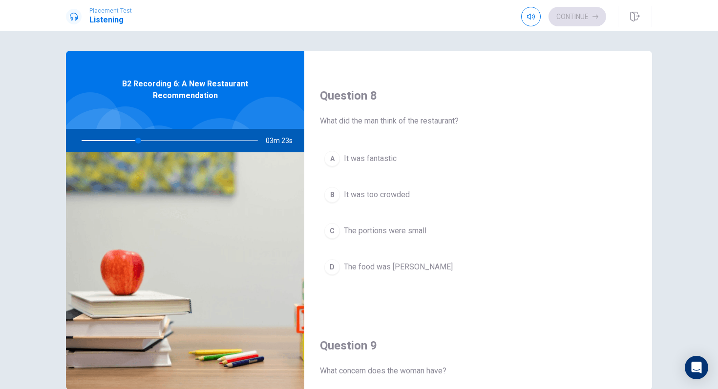
scroll to position [453, 0]
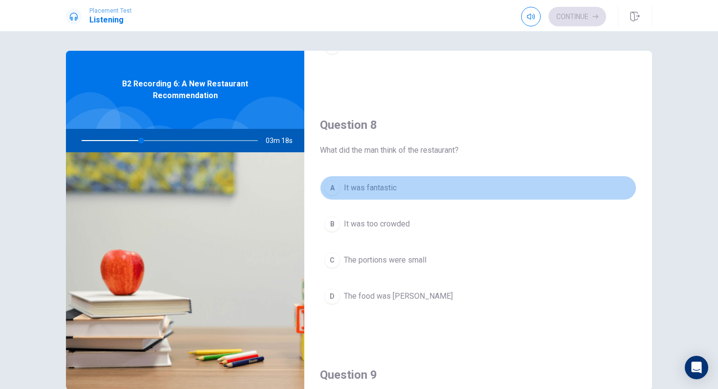
click at [328, 193] on div "A" at bounding box center [332, 188] width 16 height 16
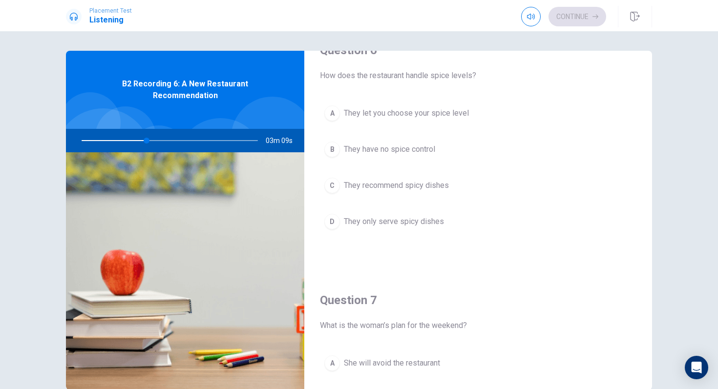
scroll to position [0, 0]
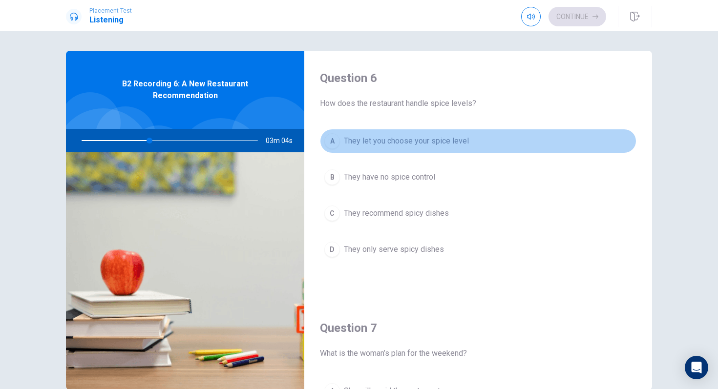
click at [333, 138] on div "A" at bounding box center [332, 141] width 16 height 16
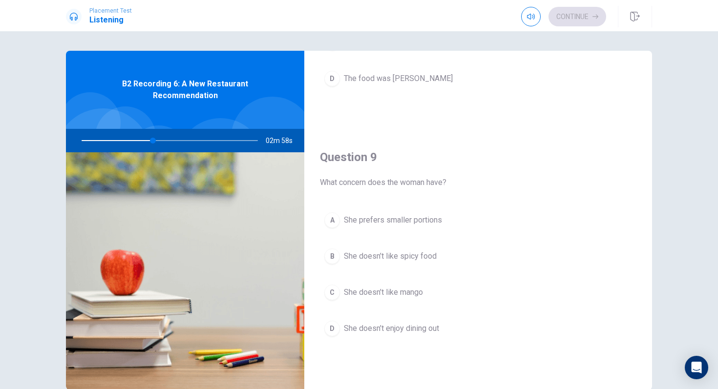
scroll to position [691, 0]
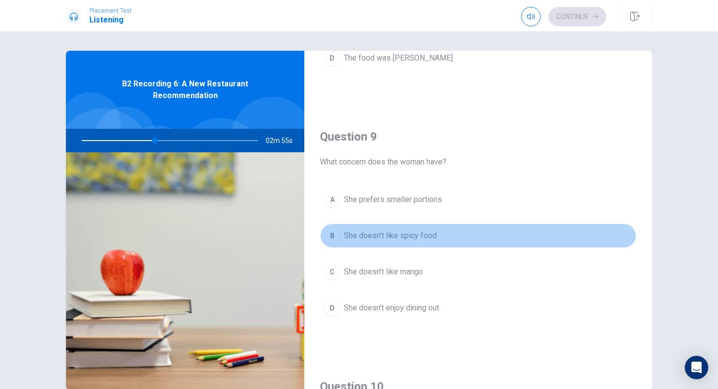
click at [335, 234] on div "B" at bounding box center [332, 236] width 16 height 16
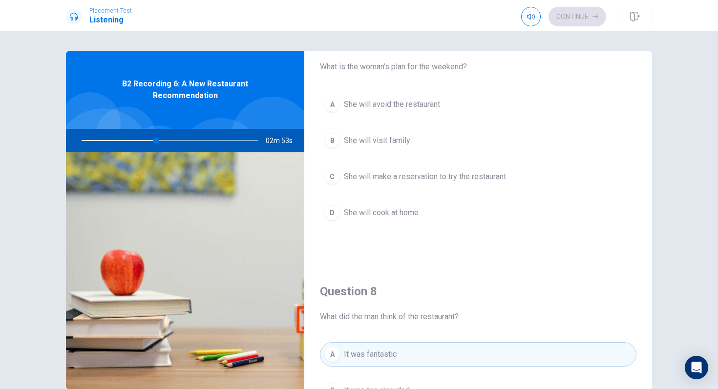
scroll to position [275, 0]
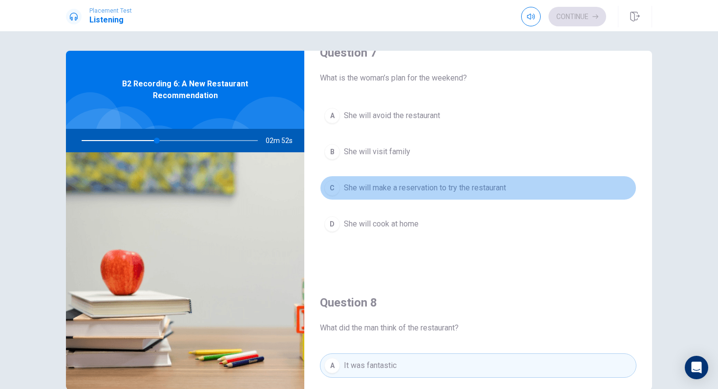
click at [340, 188] on button "C She will make a reservation to try the restaurant" at bounding box center [478, 188] width 316 height 24
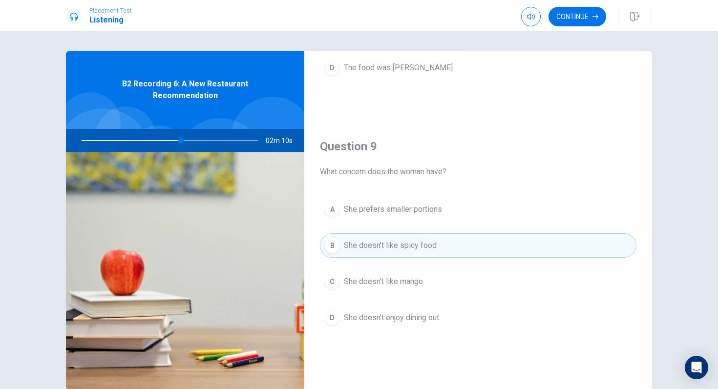
scroll to position [684, 0]
click at [563, 26] on div "Continue" at bounding box center [586, 16] width 131 height 21
click at [567, 20] on button "Continue" at bounding box center [577, 17] width 58 height 20
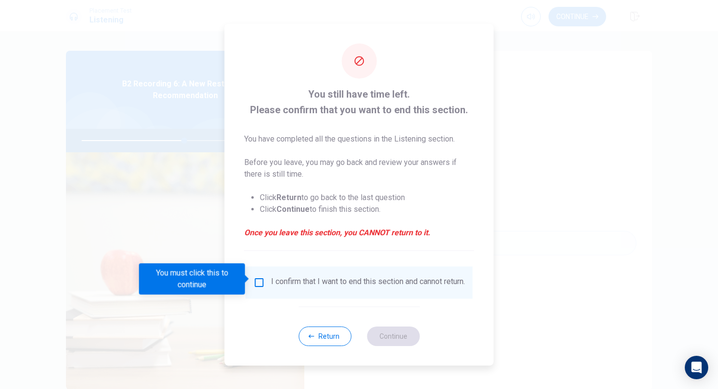
click at [259, 280] on input "You must click this to continue" at bounding box center [259, 283] width 12 height 12
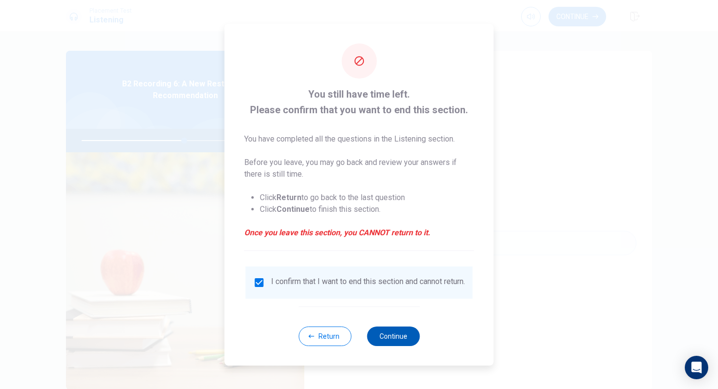
click at [397, 340] on button "Continue" at bounding box center [393, 337] width 53 height 20
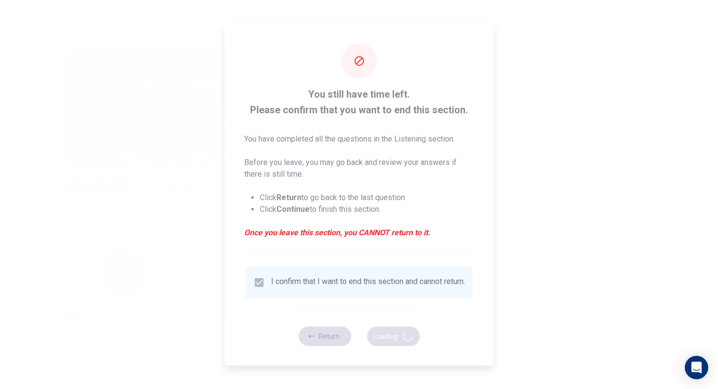
type input "59"
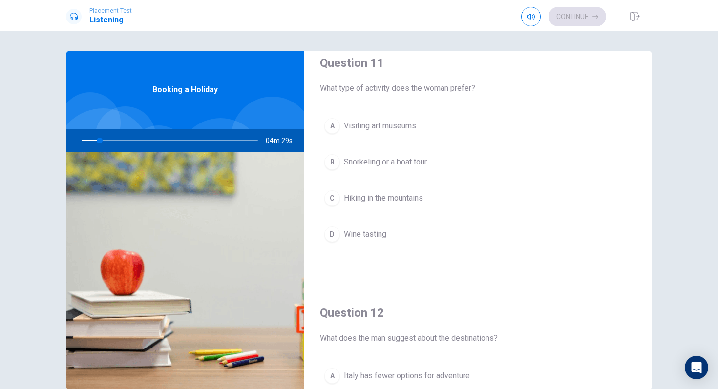
scroll to position [0, 0]
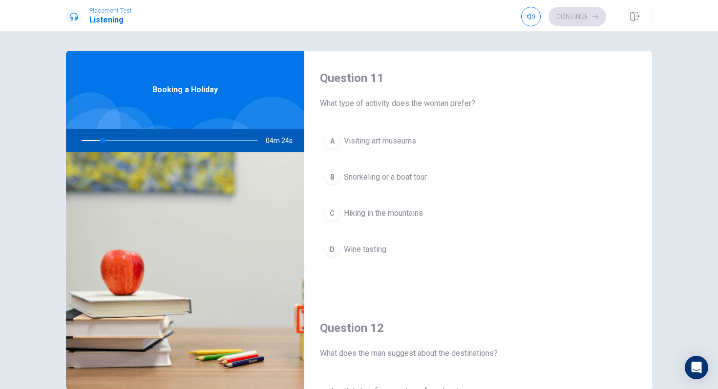
drag, startPoint x: 103, startPoint y: 140, endPoint x: 118, endPoint y: 144, distance: 16.1
click at [118, 144] on div at bounding box center [168, 140] width 196 height 23
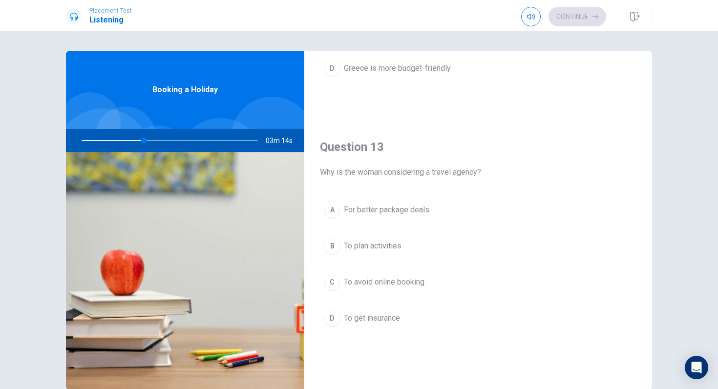
scroll to position [437, 0]
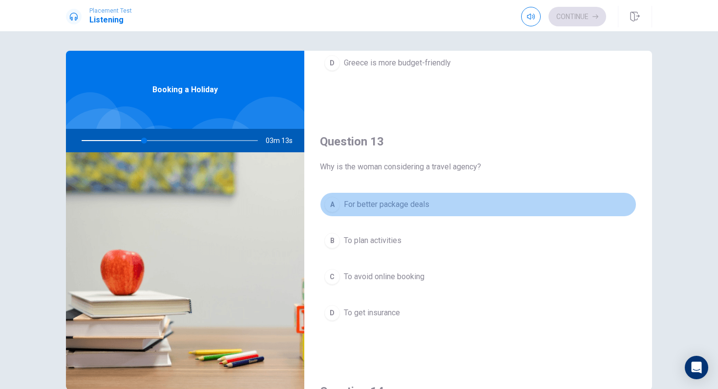
click at [337, 208] on div "A" at bounding box center [332, 205] width 16 height 16
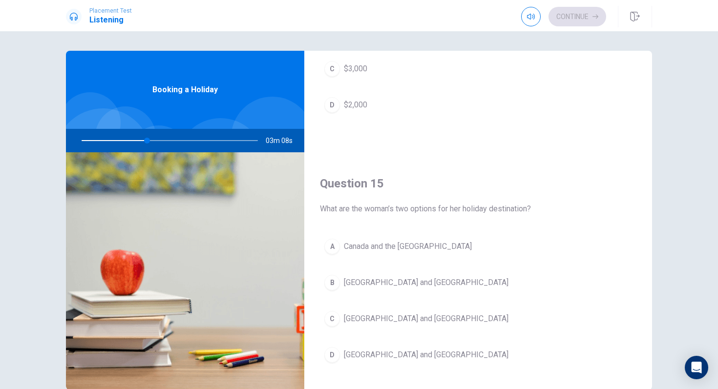
scroll to position [911, 0]
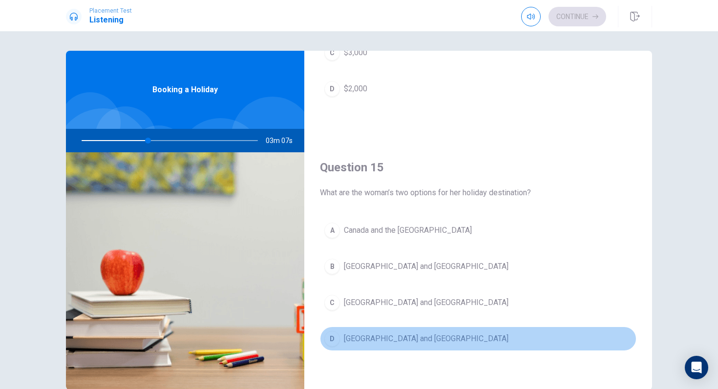
click at [359, 338] on span "[GEOGRAPHIC_DATA] and [GEOGRAPHIC_DATA]" at bounding box center [426, 339] width 165 height 12
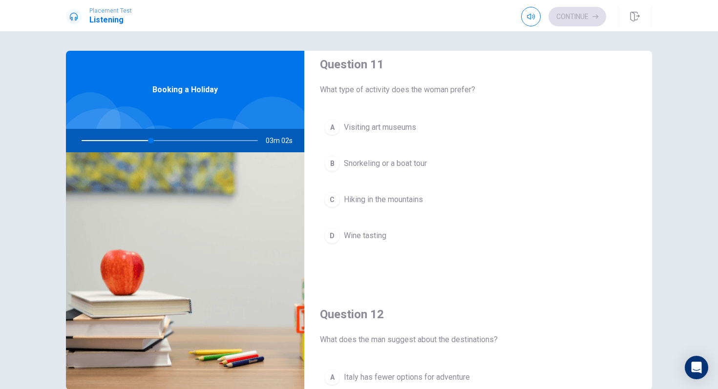
scroll to position [0, 0]
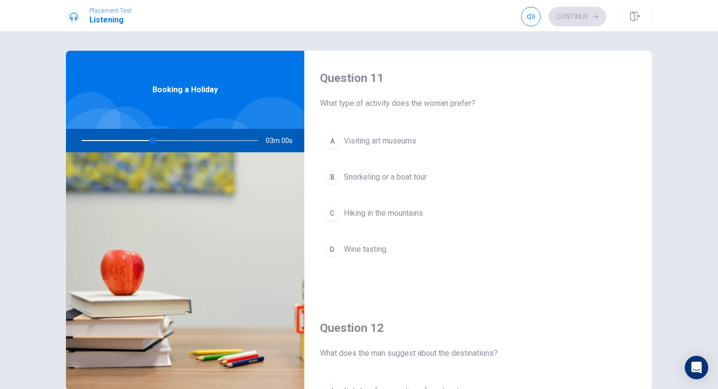
click at [381, 178] on span "Snorkeling or a boat tour" at bounding box center [385, 177] width 83 height 12
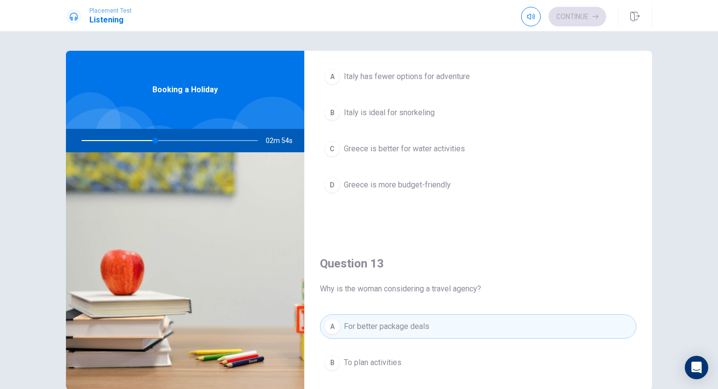
scroll to position [313, 0]
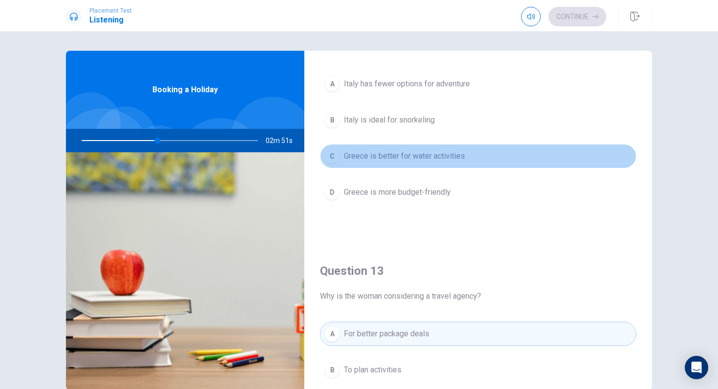
click at [401, 158] on span "Greece is better for water activities" at bounding box center [404, 156] width 121 height 12
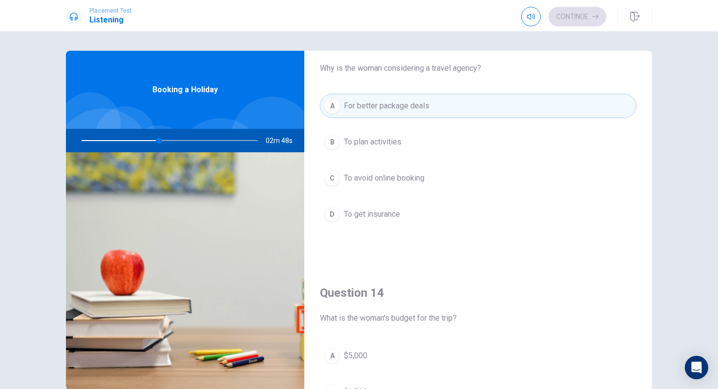
scroll to position [557, 0]
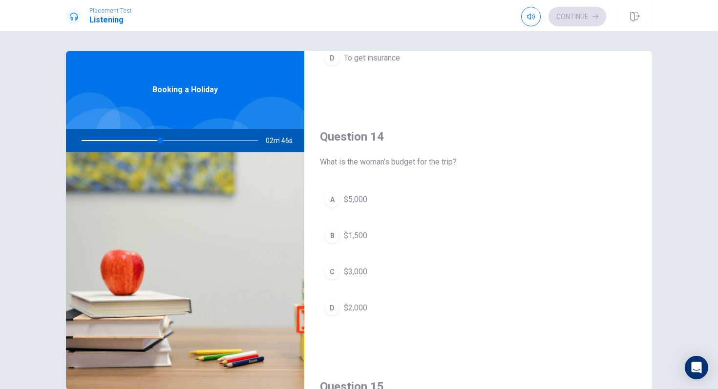
click at [357, 304] on span "$2,000" at bounding box center [355, 308] width 23 height 12
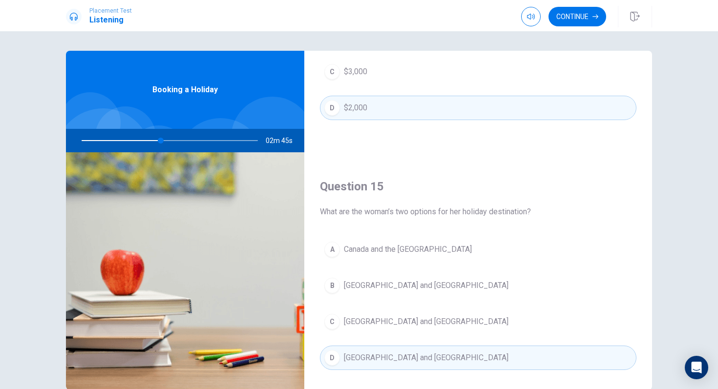
scroll to position [911, 0]
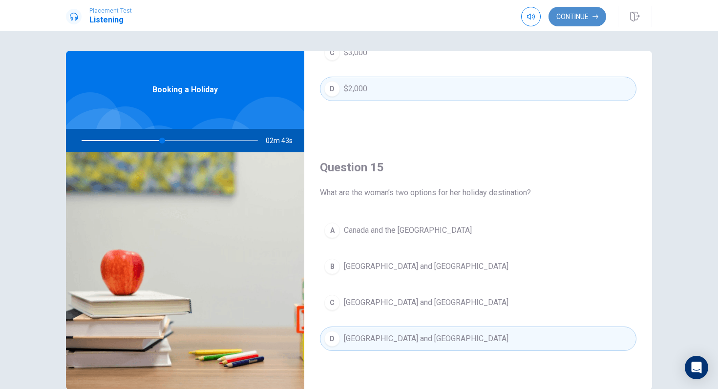
click at [587, 22] on button "Continue" at bounding box center [577, 17] width 58 height 20
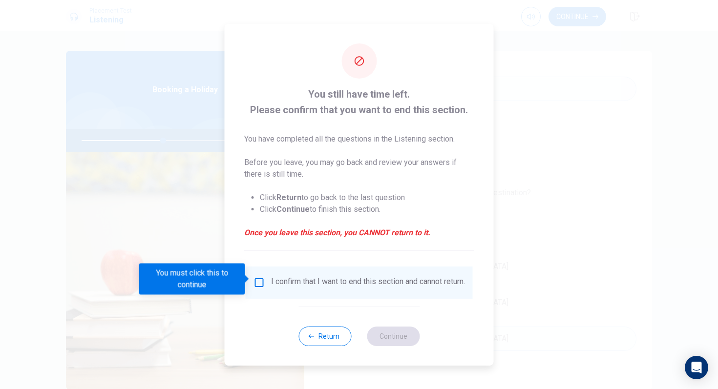
click at [269, 280] on div "I confirm that I want to end this section and cannot return." at bounding box center [358, 283] width 211 height 12
click at [256, 278] on input "You must click this to continue" at bounding box center [259, 283] width 12 height 12
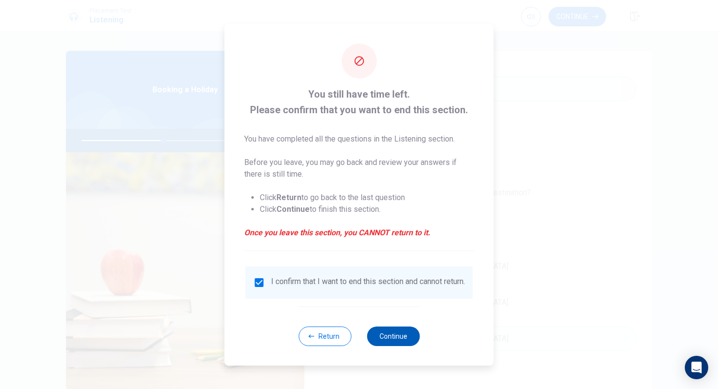
click at [377, 333] on button "Continue" at bounding box center [393, 337] width 53 height 20
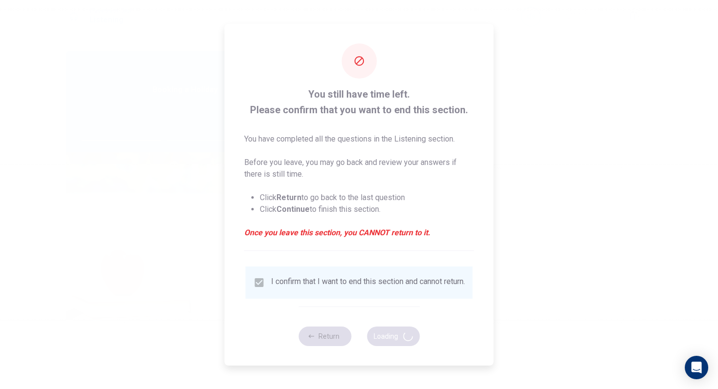
type input "47"
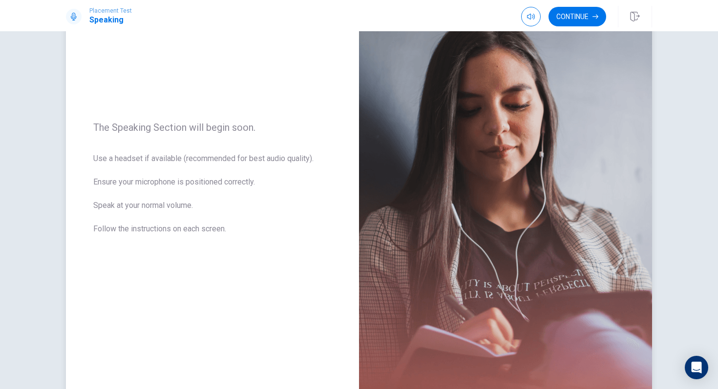
scroll to position [138, 0]
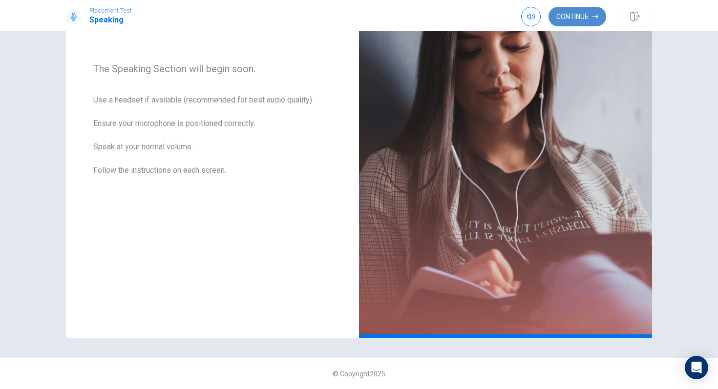
click at [582, 14] on button "Continue" at bounding box center [577, 17] width 58 height 20
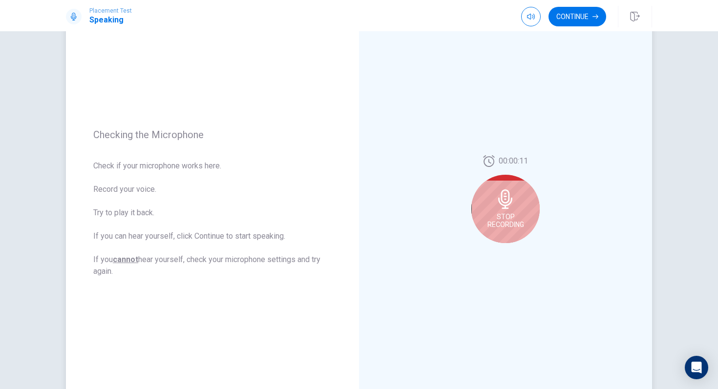
scroll to position [60, 0]
click at [497, 193] on icon at bounding box center [506, 200] width 20 height 20
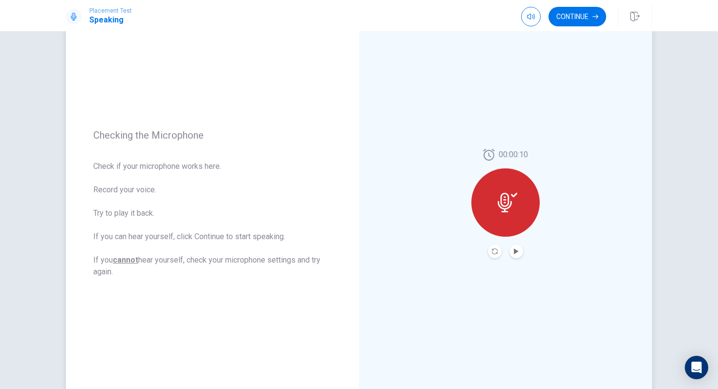
click at [498, 250] on button "Record Again" at bounding box center [495, 252] width 14 height 14
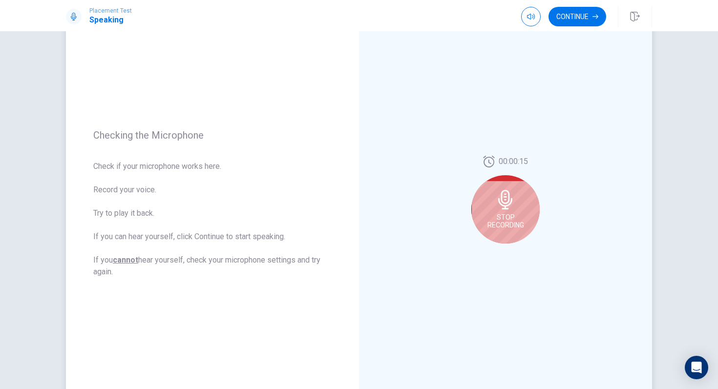
click at [506, 222] on span "Stop Recording" at bounding box center [505, 221] width 37 height 16
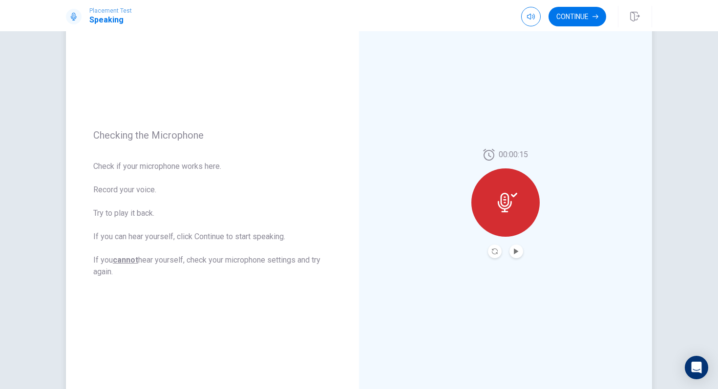
click at [506, 222] on div at bounding box center [505, 202] width 68 height 68
click at [500, 242] on div "00:00:15" at bounding box center [505, 203] width 68 height 109
click at [497, 249] on icon "Record Again" at bounding box center [495, 252] width 6 height 6
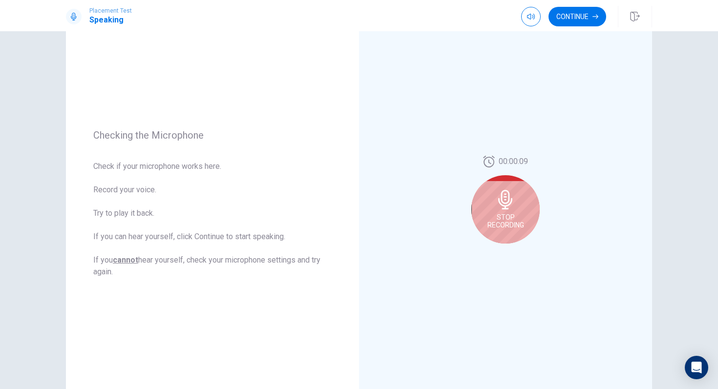
click at [490, 186] on div "Stop Recording" at bounding box center [505, 209] width 68 height 68
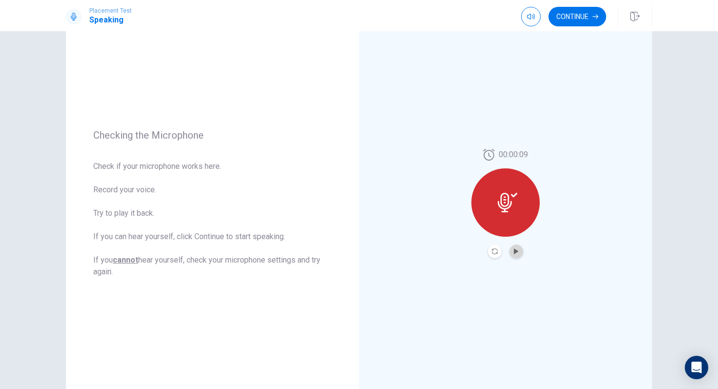
click at [512, 251] on button "Play Audio" at bounding box center [516, 252] width 14 height 14
click at [495, 248] on button "Record Again" at bounding box center [495, 252] width 14 height 14
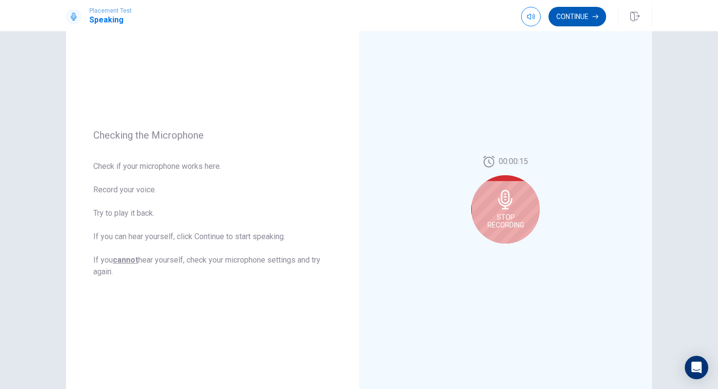
click at [571, 18] on button "Continue" at bounding box center [577, 17] width 58 height 20
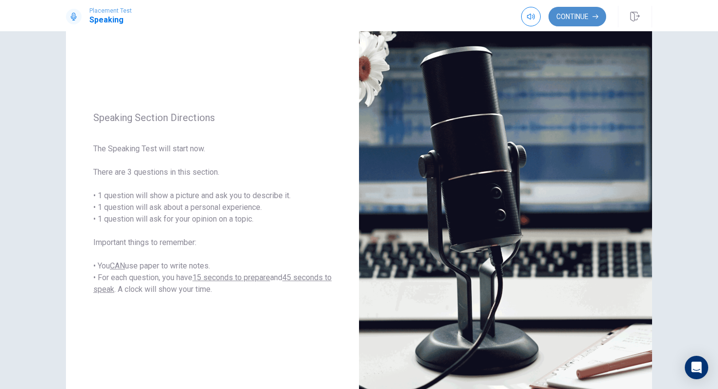
click at [571, 18] on button "Continue" at bounding box center [577, 17] width 58 height 20
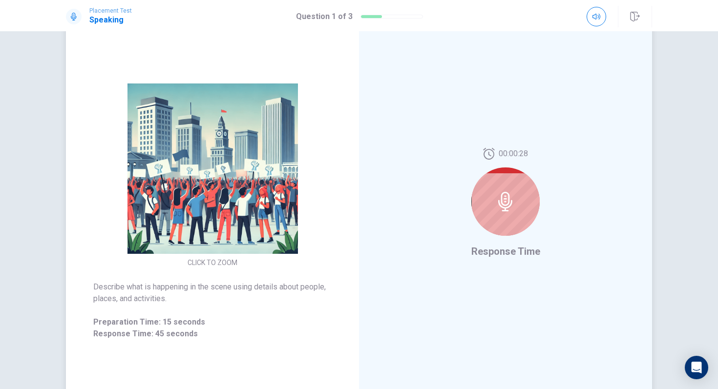
click at [498, 204] on icon at bounding box center [506, 202] width 20 height 20
click at [488, 195] on div at bounding box center [505, 201] width 68 height 68
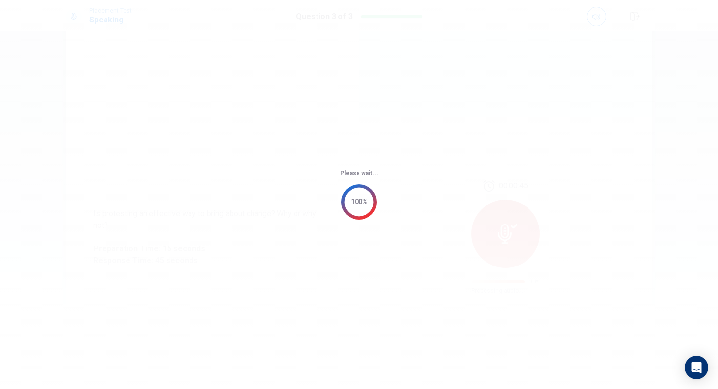
scroll to position [0, 0]
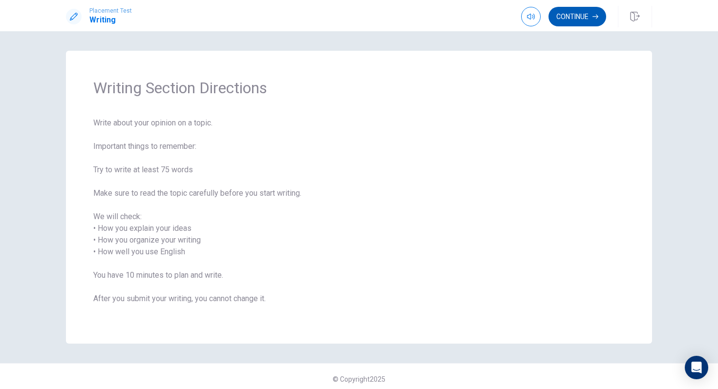
click at [559, 20] on button "Continue" at bounding box center [577, 17] width 58 height 20
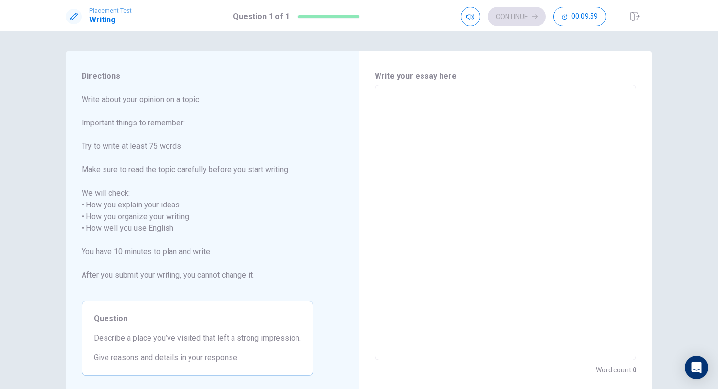
click at [414, 105] on textarea at bounding box center [505, 222] width 248 height 259
type textarea "h"
type textarea "x"
type textarea "he"
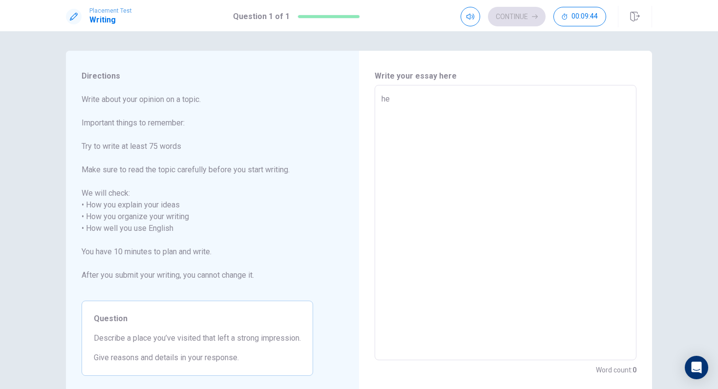
type textarea "x"
type textarea "he"
type textarea "x"
type textarea "he"
type textarea "x"
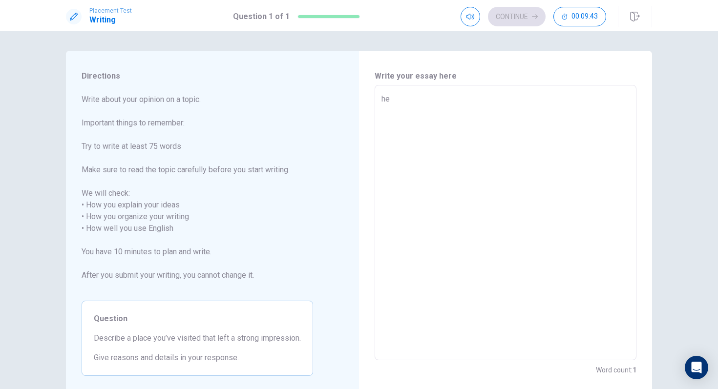
type textarea "h"
type textarea "x"
type textarea "T"
type textarea "x"
type textarea "Th"
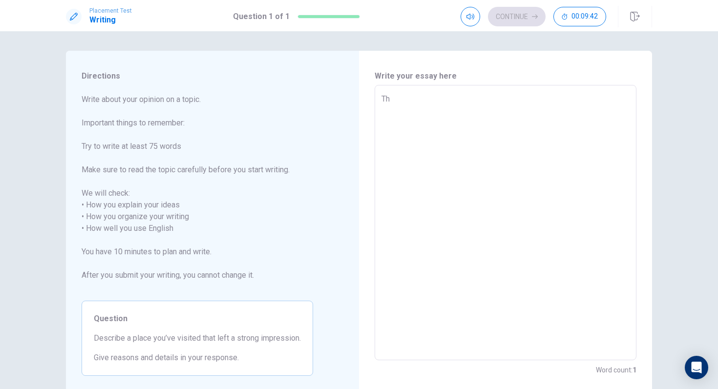
type textarea "x"
type textarea "The"
type textarea "x"
type textarea "The"
type textarea "x"
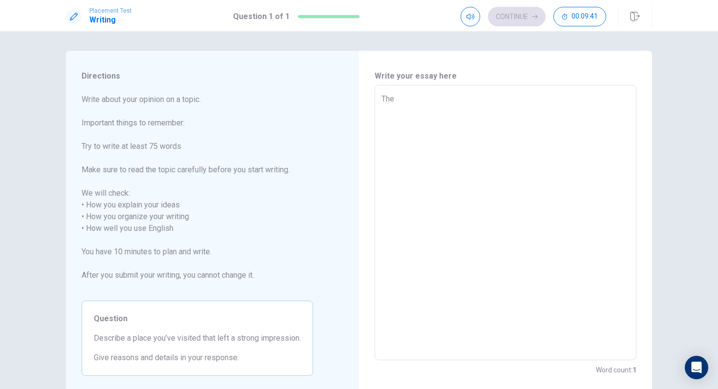
type textarea "The p"
type textarea "x"
type textarea "The pl"
type textarea "x"
type textarea "The pla"
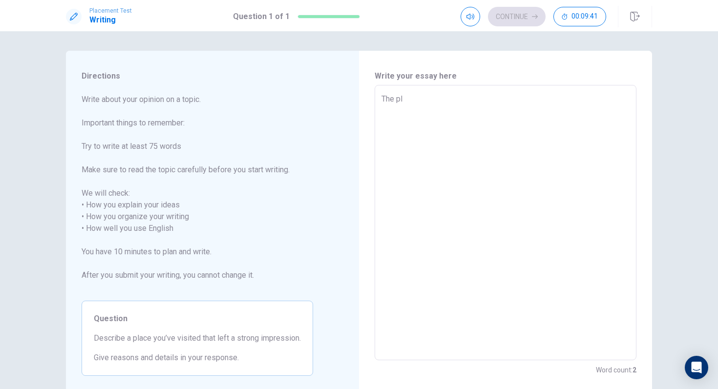
type textarea "x"
type textarea "The plac"
type textarea "x"
type textarea "The place"
type textarea "x"
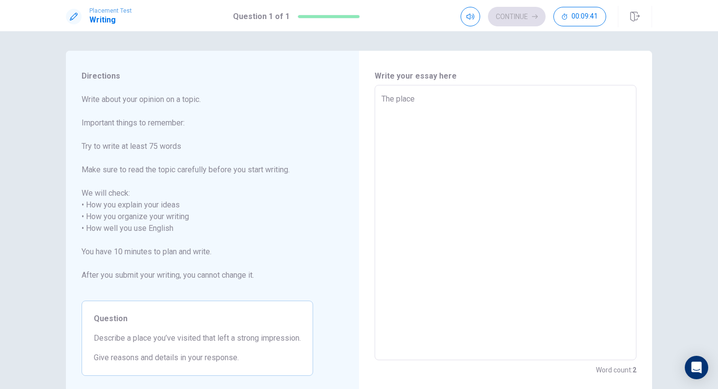
type textarea "The place"
type textarea "x"
type textarea "The place I"
type textarea "x"
type textarea "The place I"
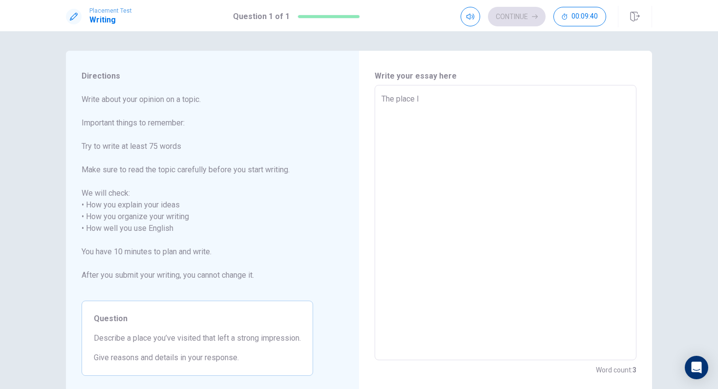
type textarea "x"
type textarea "The place I h"
type textarea "x"
type textarea "The place I ha"
type textarea "x"
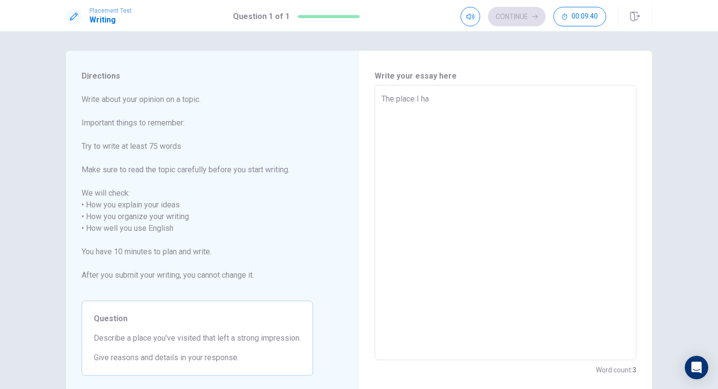
type textarea "The place I hav"
type textarea "x"
type textarea "The place I have"
type textarea "x"
type textarea "The place I have"
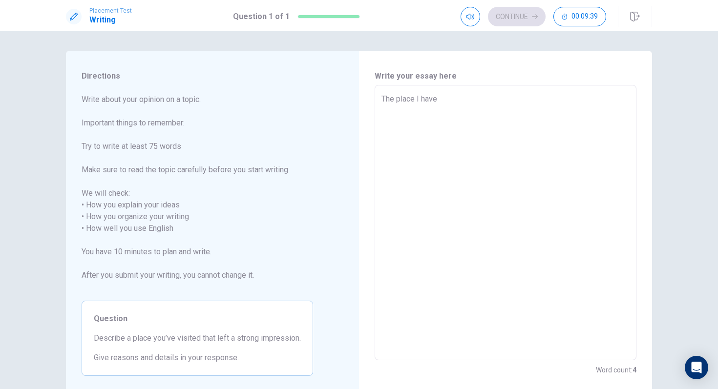
type textarea "x"
type textarea "The place I have a"
type textarea "x"
type textarea "The place I have a"
type textarea "x"
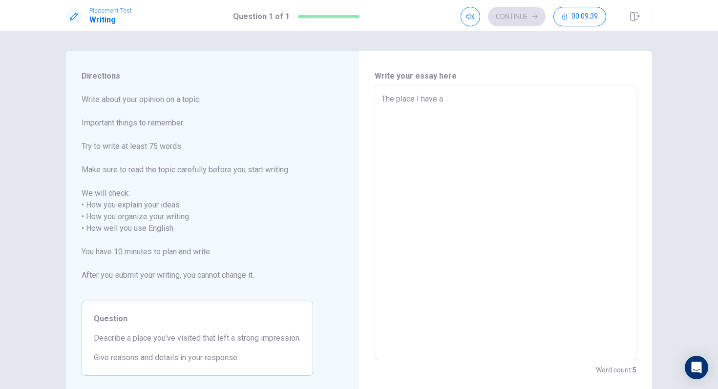
type textarea "The place I have a s"
type textarea "x"
type textarea "The place I have a sp"
type textarea "x"
type textarea "The place I have a spe"
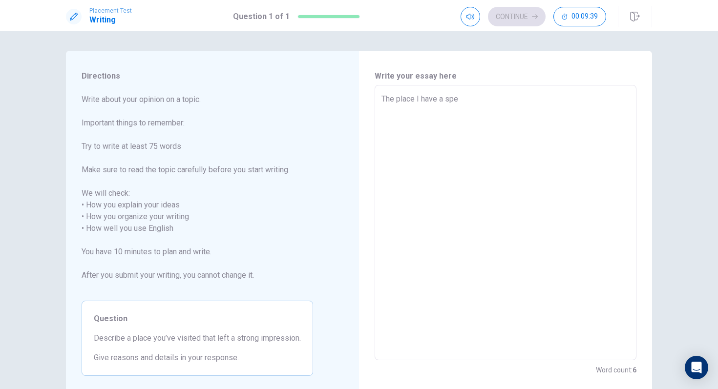
type textarea "x"
type textarea "The place I have a spec"
type textarea "x"
type textarea "The place I have a speci"
type textarea "x"
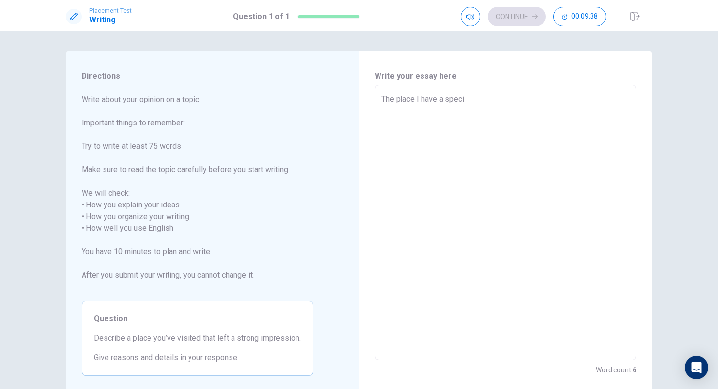
type textarea "The place I have a specia"
type textarea "x"
type textarea "The place I have a special"
type textarea "x"
type textarea "The place I have a special"
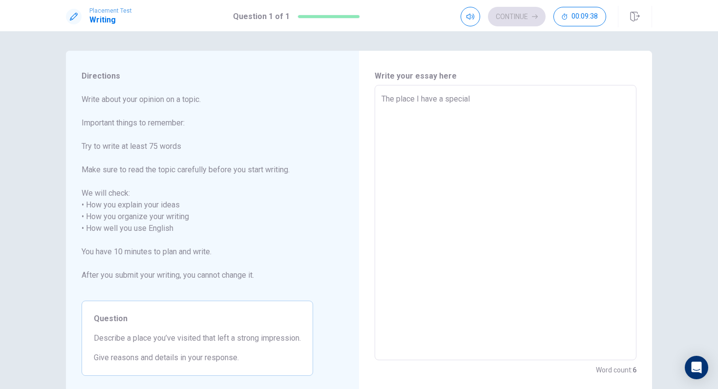
type textarea "x"
type textarea "The place I have a special c"
type textarea "x"
type textarea "The place I have a special co"
type textarea "x"
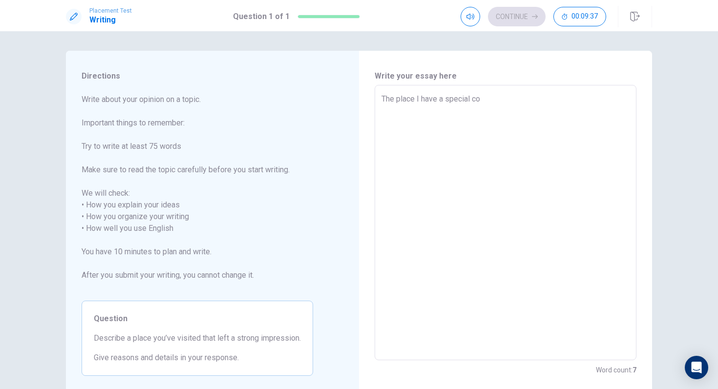
type textarea "The place I have a special con"
type textarea "x"
type textarea "The place I have a special cone"
type textarea "x"
type textarea "The place I have a special con"
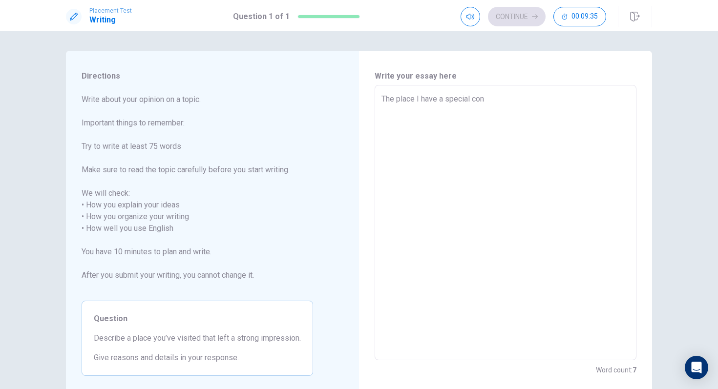
type textarea "x"
type textarea "The place I have a special conn"
type textarea "x"
type textarea "The place I have a special conne"
type textarea "x"
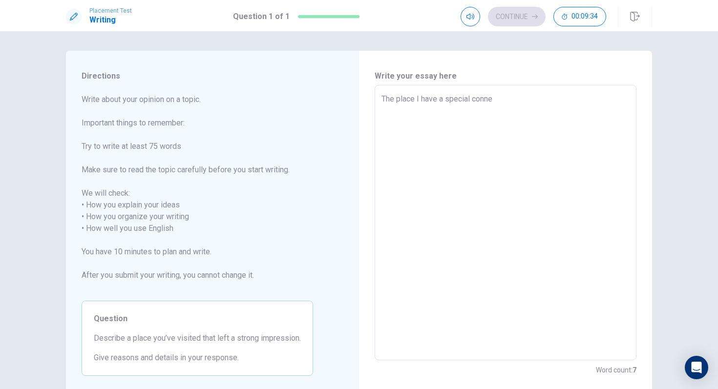
type textarea "The place I have a special connec"
type textarea "x"
type textarea "The place I have a special connect"
type textarea "x"
type textarea "The place I have a special connecti"
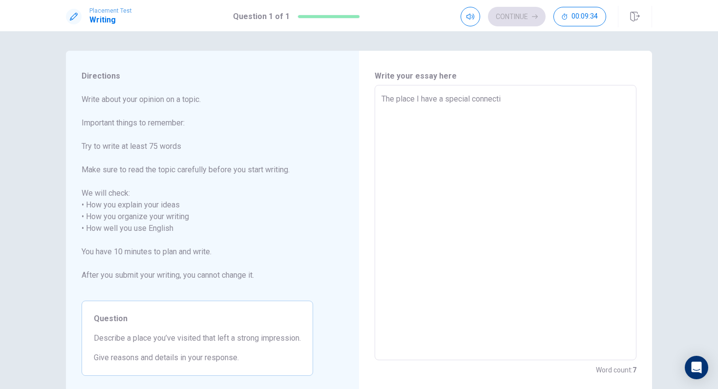
type textarea "x"
type textarea "The place I have a special connectio"
type textarea "x"
type textarea "The place I have a special connection"
type textarea "x"
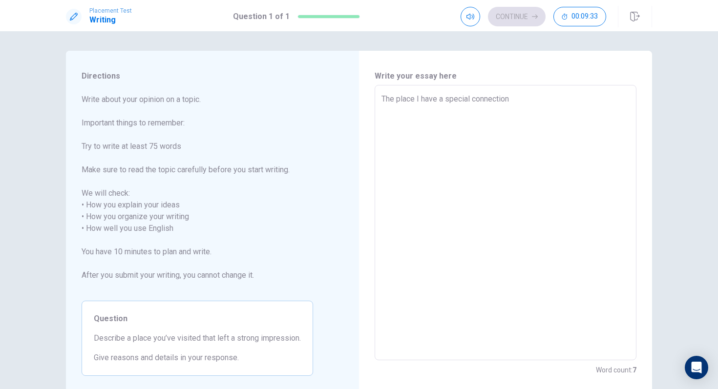
type textarea "The place I have a special connection"
type textarea "x"
type textarea "The place I have a special connection w"
type textarea "x"
type textarea "The place I have a special connection wi"
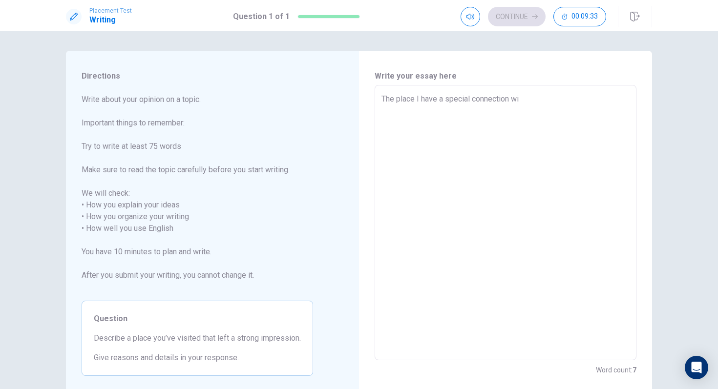
type textarea "x"
type textarea "The place I have a special connection wit"
type textarea "x"
type textarea "The place I have a special connection with"
type textarea "x"
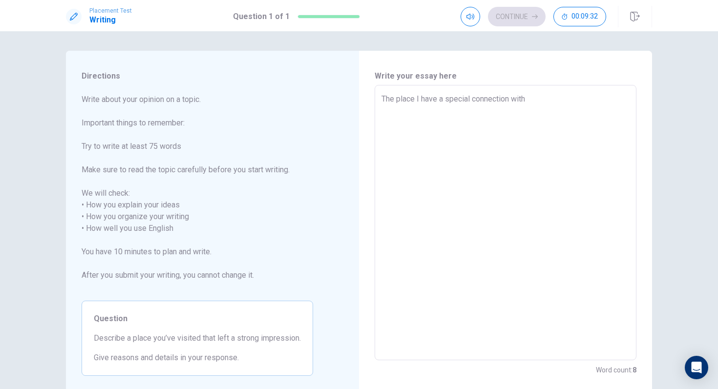
type textarea "The place I have a special connection withc"
type textarea "x"
type textarea "The place I have a special connection with"
type textarea "x"
type textarea "The place I have a special connection with,"
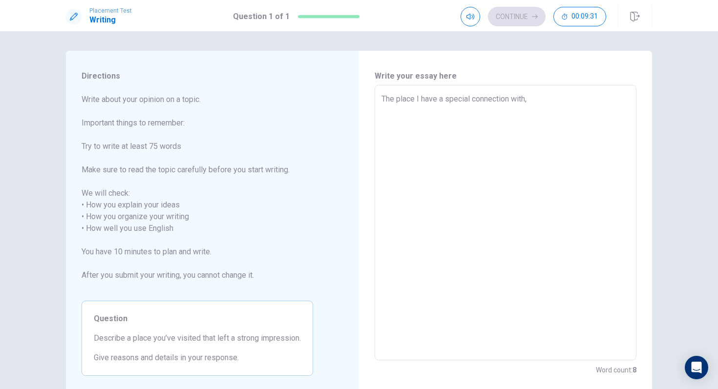
type textarea "x"
type textarea "The place I have a special connection with,"
type textarea "x"
type textarea "The place I have a special connection with, f"
type textarea "x"
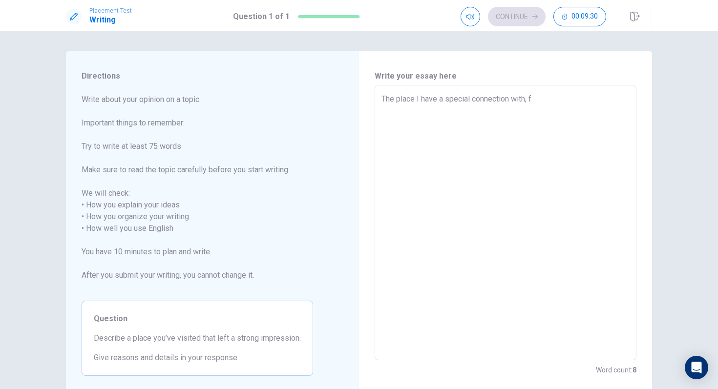
type textarea "The place I have a special connection with, fo"
type textarea "x"
type textarea "The place I have a special connection with, for"
type textarea "x"
type textarea "The place I have a special connection with, for"
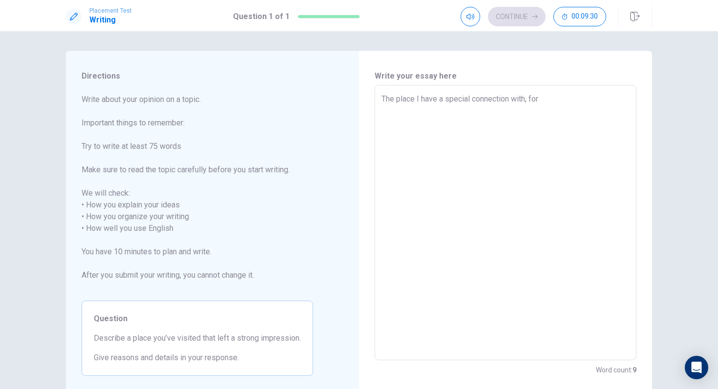
type textarea "x"
type textarea "The place I have a special connection with, for s"
type textarea "x"
type textarea "The place I have a special connection with, for su"
type textarea "x"
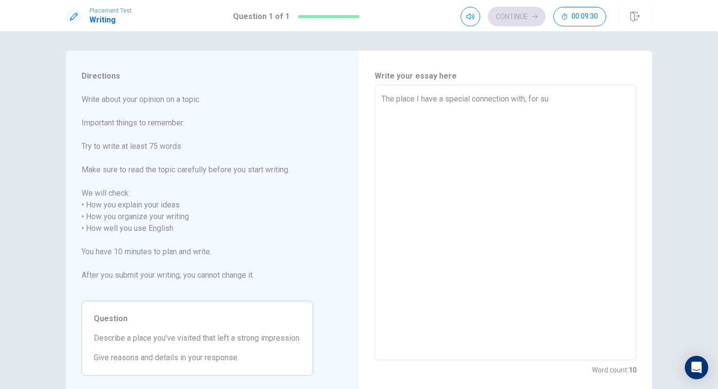
type textarea "The place I have a special connection with, for sur"
type textarea "x"
type textarea "The place I have a special connection with, for sure"
type textarea "x"
type textarea "The place I have a special connection with, for sure"
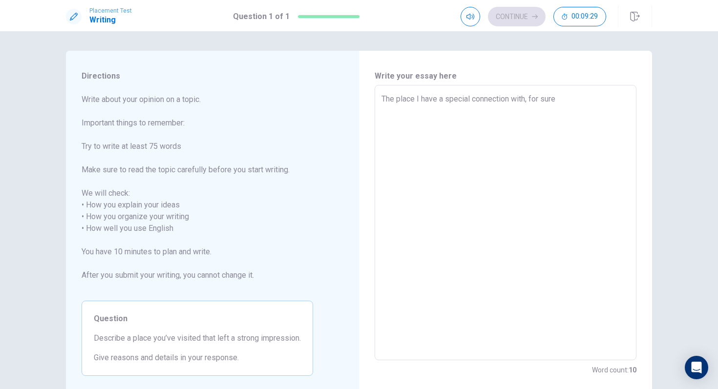
type textarea "x"
type textarea "The place I have a special connection with, for sure i"
type textarea "x"
type textarea "The place I have a special connection with, for sure is"
type textarea "x"
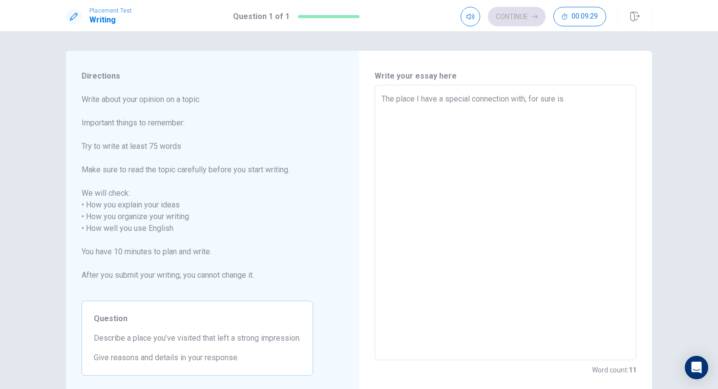
type textarea "The place I have a special connection with, for sure is"
type textarea "x"
type textarea "The place I have a special connection with, for sure is P"
type textarea "x"
type textarea "The place I have a special connection with, for sure is Po"
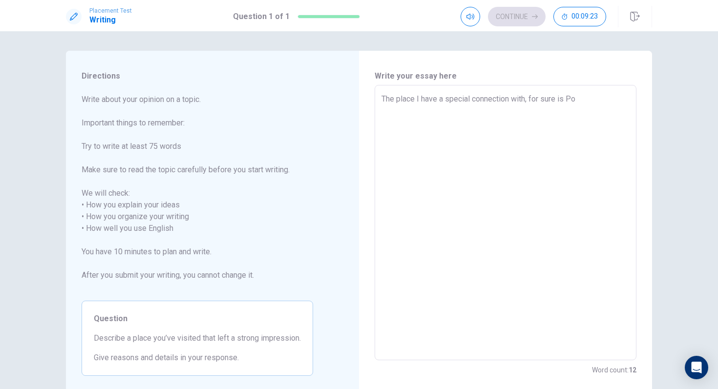
type textarea "x"
type textarea "The place I have a special connection with, for sure is Pom"
type textarea "x"
type textarea "The place I have a special connection with, for sure is Pomp"
type textarea "x"
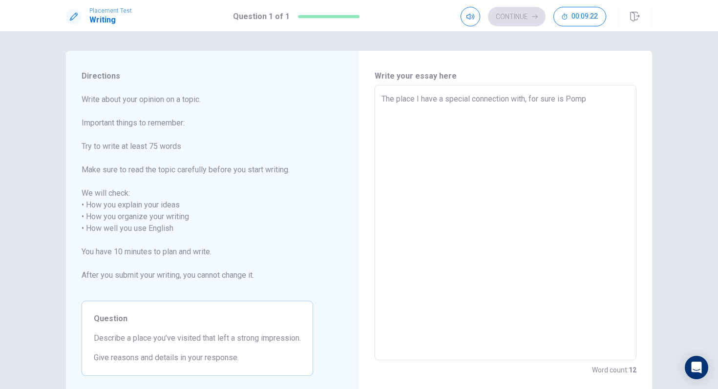
type textarea "The place I have a special connection with, for sure is [PERSON_NAME]"
type textarea "x"
type textarea "The place I have a special connection with, for sure is [PERSON_NAME]"
type textarea "x"
type textarea "The place I have a special connection with, for sure is [PERSON_NAME],"
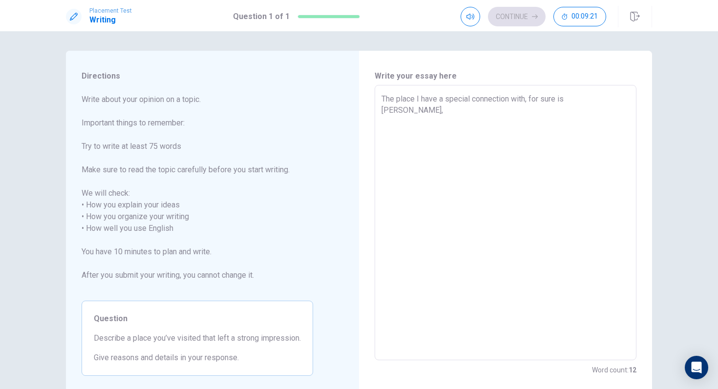
type textarea "x"
type textarea "The place I have a special connection with, for sure is [PERSON_NAME],"
type textarea "x"
type textarea "The place I have a special connection with, for sure is [PERSON_NAME], i"
type textarea "x"
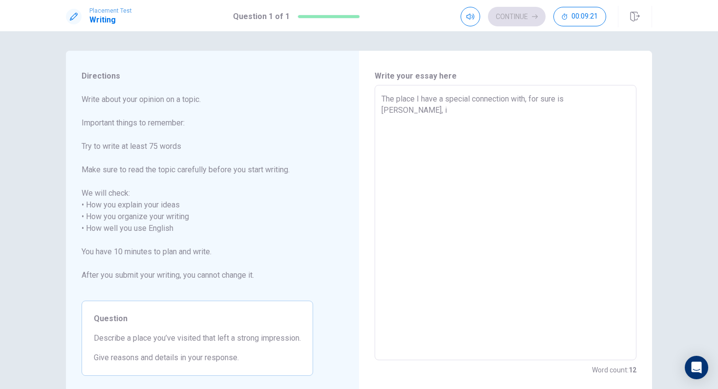
type textarea "The place I have a special connection with, for sure is [PERSON_NAME], in"
type textarea "x"
type textarea "The place I have a special connection with, for sure is [PERSON_NAME], in"
type textarea "x"
type textarea "The place I have a special connection with, for sure is [PERSON_NAME], in I"
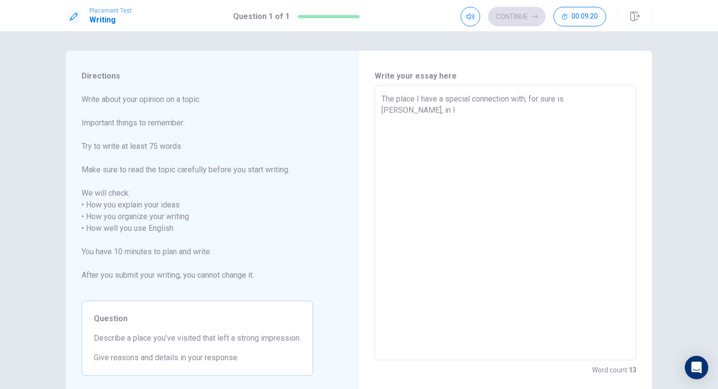
type textarea "x"
type textarea "The place I have a special connection with, for sure is [PERSON_NAME], in It"
type textarea "x"
type textarea "The place I have a special connection with, for sure is [PERSON_NAME], in [GEOG…"
type textarea "x"
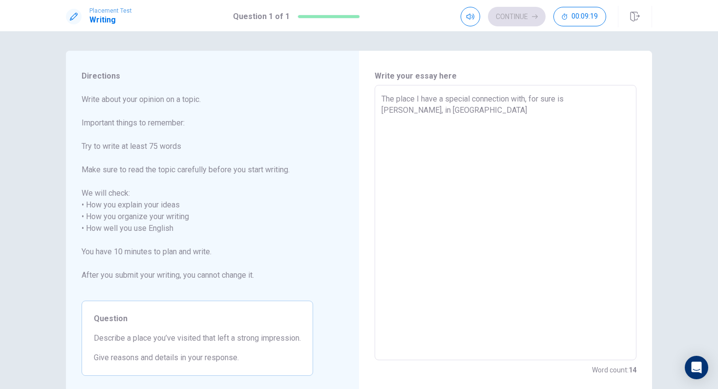
type textarea "The place I have a special connection with, for sure is [PERSON_NAME], in Ital"
type textarea "x"
type textarea "The place I have a special connection with, for sure is [PERSON_NAME], in [GEOG…"
type textarea "x"
type textarea "The place I have a special connection with, for sure is [PERSON_NAME], in [GEOG…"
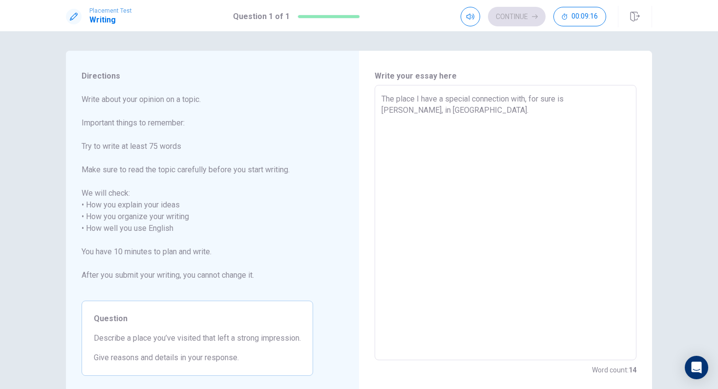
type textarea "x"
type textarea "The place I have a special connection with, for sure is [PERSON_NAME], in [GEOG…"
type textarea "x"
type textarea "The place I have a special connection with, for sure is [PERSON_NAME], in [GEOG…"
type textarea "x"
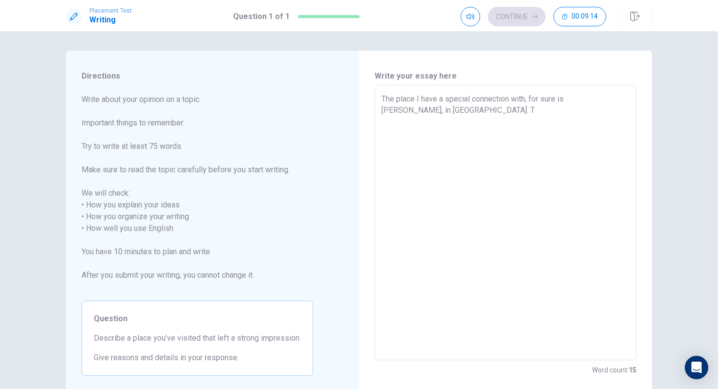
type textarea "The place I have a special connection with, for sure is [PERSON_NAME], in [GEOG…"
type textarea "x"
type textarea "The place I have a special connection with, for sure is [PERSON_NAME], in [GEOG…"
type textarea "x"
type textarea "The place I have a special connection with, for sure is [PERSON_NAME], in [GEOG…"
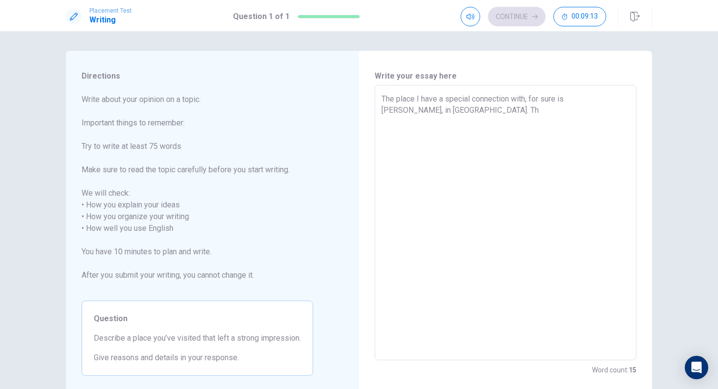
type textarea "x"
type textarea "The place I have a special connection with, for sure is [PERSON_NAME], in [GEOG…"
type textarea "x"
type textarea "The place I have a special connection with, for sure is [PERSON_NAME], in [GEOG…"
type textarea "x"
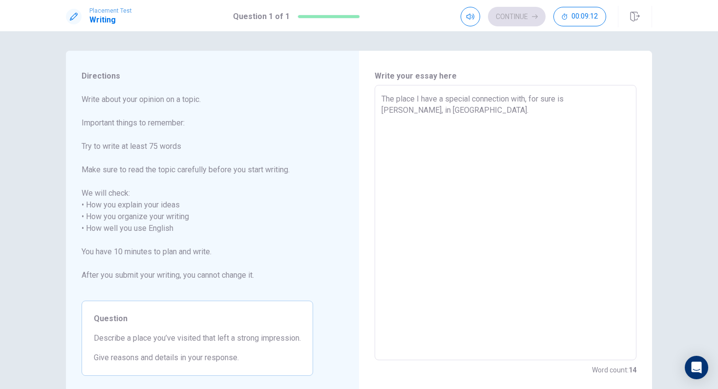
type textarea "The place I have a special connection with, for sure is [PERSON_NAME], in [GEOG…"
type textarea "x"
type textarea "The place I have a special connection with, for sure is [PERSON_NAME], in [GEOG…"
type textarea "x"
type textarea "The place I have a special connection with, for sure is [PERSON_NAME], in [GEOG…"
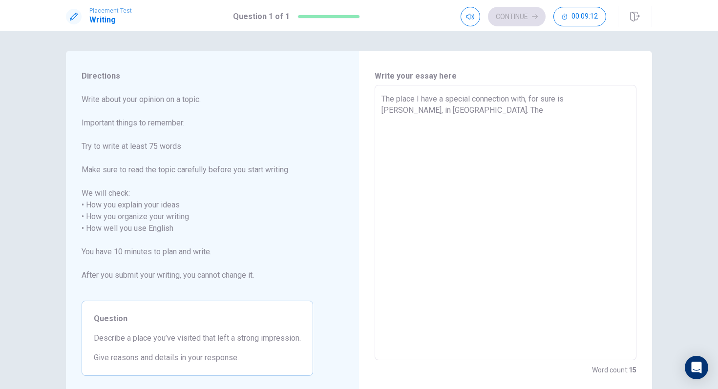
type textarea "x"
type textarea "The place I have a special connection with, for sure is [PERSON_NAME], in [GEOG…"
type textarea "x"
type textarea "The place I have a special connection with, for sure is [PERSON_NAME], in [GEOG…"
type textarea "x"
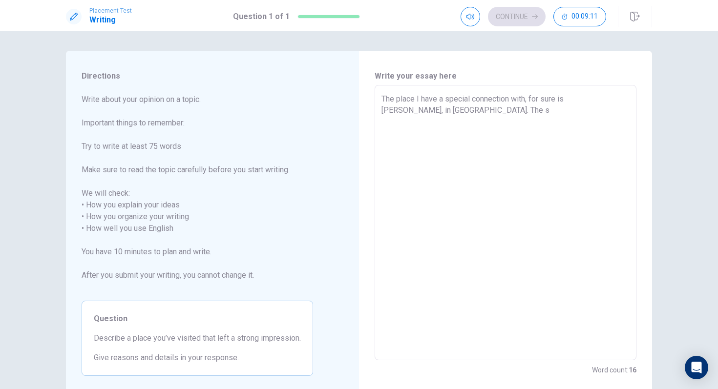
type textarea "The place I have a special connection with, for sure is [PERSON_NAME], in [GEOG…"
type textarea "x"
type textarea "The place I have a special connection with, for sure is [PERSON_NAME], in [GEOG…"
type textarea "x"
type textarea "The place I have a special connection with, for sure is [PERSON_NAME], in [GEOG…"
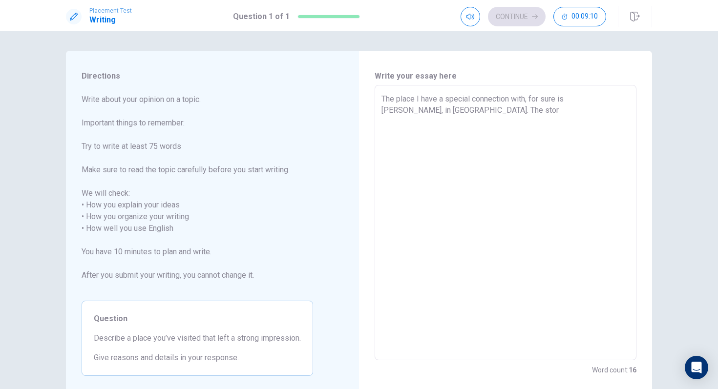
type textarea "x"
type textarea "The place I have a special connection with, for sure is [PERSON_NAME], in [GEOG…"
type textarea "x"
type textarea "The place I have a special connection with, for sure is [PERSON_NAME], in [GEOG…"
click at [396, 98] on textarea "The place I have a special connection with, for sure is [PERSON_NAME], in [GEOG…" at bounding box center [505, 222] width 248 height 259
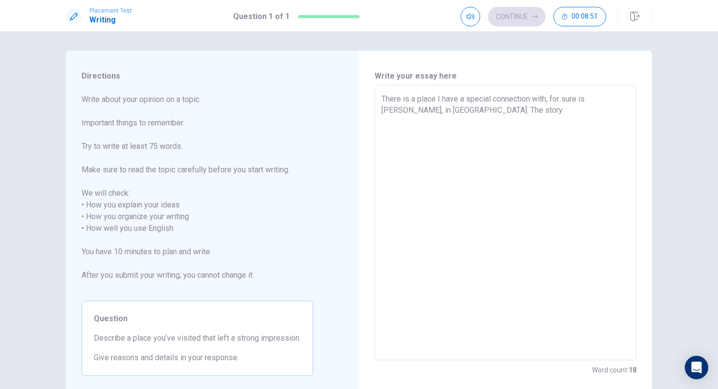
click at [441, 97] on textarea "There is a place I have a special connection with, for sure is [PERSON_NAME], i…" at bounding box center [505, 222] width 248 height 259
click at [566, 97] on textarea "There is a place that I have a special connection with, for sure is [PERSON_NAM…" at bounding box center [505, 222] width 248 height 259
click at [604, 100] on textarea "There is a place that I have a special connection with, for sure is [PERSON_NAM…" at bounding box center [505, 222] width 248 height 259
click at [422, 117] on textarea "There is a place that I have a special connection with, [PERSON_NAME], in [GEOG…" at bounding box center [505, 222] width 248 height 259
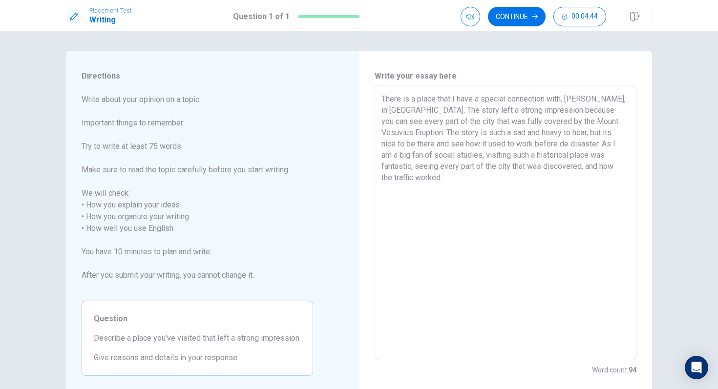
click at [423, 133] on textarea "There is a place that I have a special connection with, [PERSON_NAME], in [GEOG…" at bounding box center [505, 222] width 248 height 259
click at [433, 132] on textarea "There is a place that I have a special connection with, [PERSON_NAME], in [GEOG…" at bounding box center [505, 222] width 248 height 259
click at [600, 170] on textarea "There is a place that I have a special connection with, [PERSON_NAME], in [GEOG…" at bounding box center [505, 222] width 248 height 259
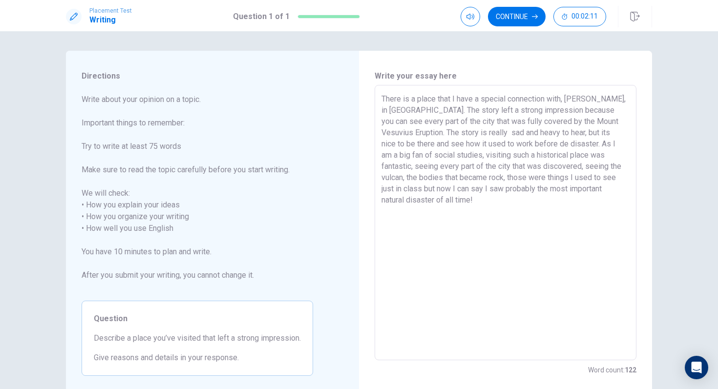
click at [429, 180] on textarea "There is a place that I have a special connection with, [PERSON_NAME], in [GEOG…" at bounding box center [505, 222] width 248 height 259
click at [434, 179] on textarea "There is a place that I have a special connection with, [PERSON_NAME], in [GEOG…" at bounding box center [505, 222] width 248 height 259
click at [456, 205] on textarea "There is a place that I have a special connection with, [PERSON_NAME], in [GEOG…" at bounding box center [505, 222] width 248 height 259
click at [582, 176] on textarea "There is a place that I have a special connection with, [PERSON_NAME], in [GEOG…" at bounding box center [505, 222] width 248 height 259
click at [607, 351] on textarea "There is a place that I have a special connection with, [PERSON_NAME], in [GEOG…" at bounding box center [505, 222] width 248 height 259
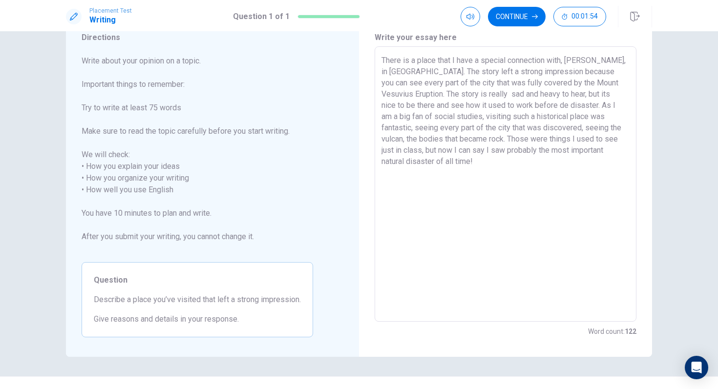
scroll to position [57, 0]
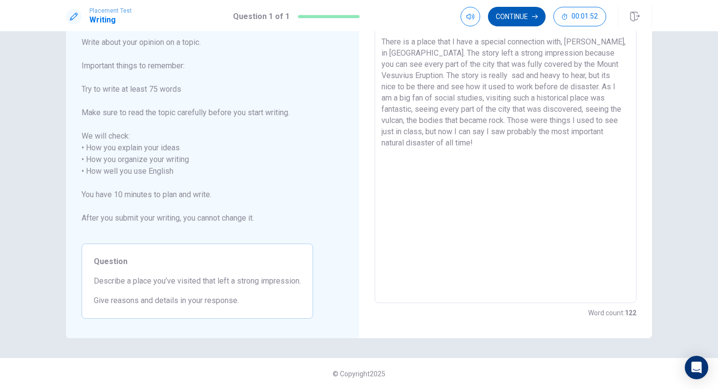
click at [526, 21] on button "Continue" at bounding box center [517, 17] width 58 height 20
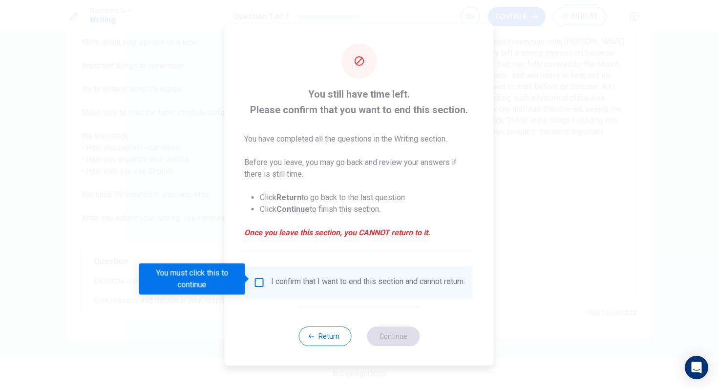
click at [259, 271] on div "I confirm that I want to end this section and cannot return." at bounding box center [359, 283] width 227 height 32
click at [254, 287] on div "I confirm that I want to end this section and cannot return." at bounding box center [358, 283] width 211 height 12
click at [254, 280] on input "You must click this to continue" at bounding box center [259, 283] width 12 height 12
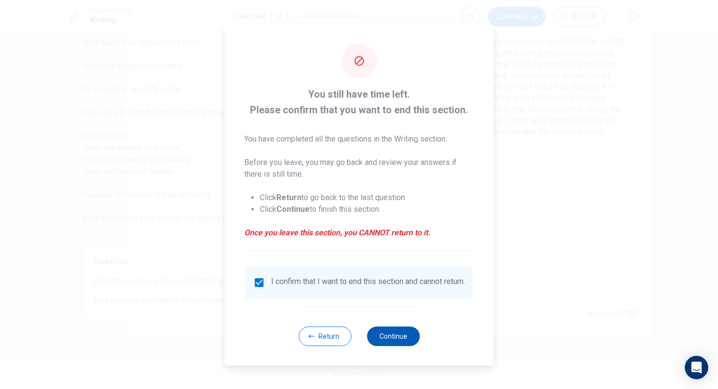
click at [395, 345] on button "Continue" at bounding box center [393, 337] width 53 height 20
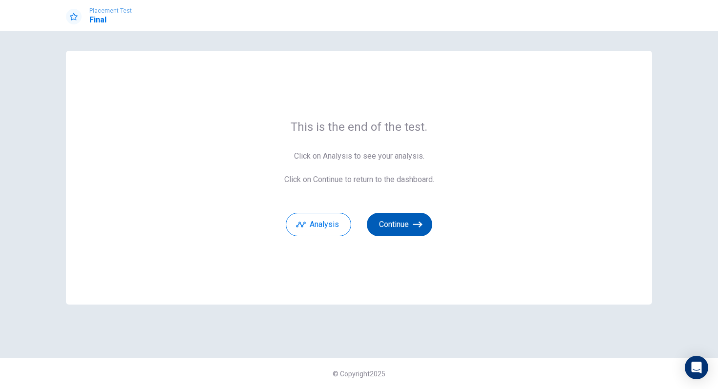
click at [419, 228] on icon "button" at bounding box center [418, 225] width 10 height 10
